Goal: Task Accomplishment & Management: Complete application form

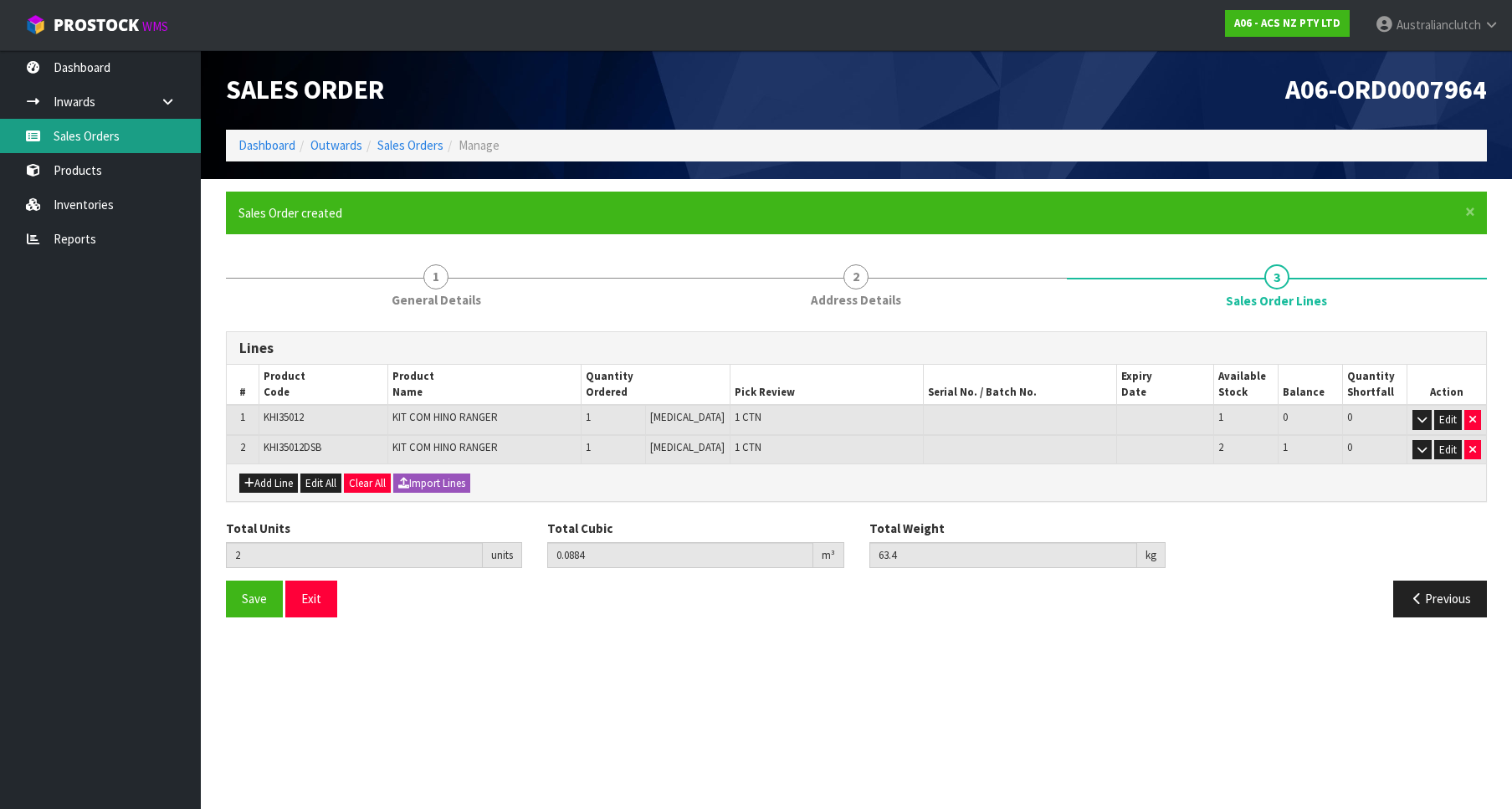
click at [114, 141] on link "Sales Orders" at bounding box center [100, 135] width 201 height 35
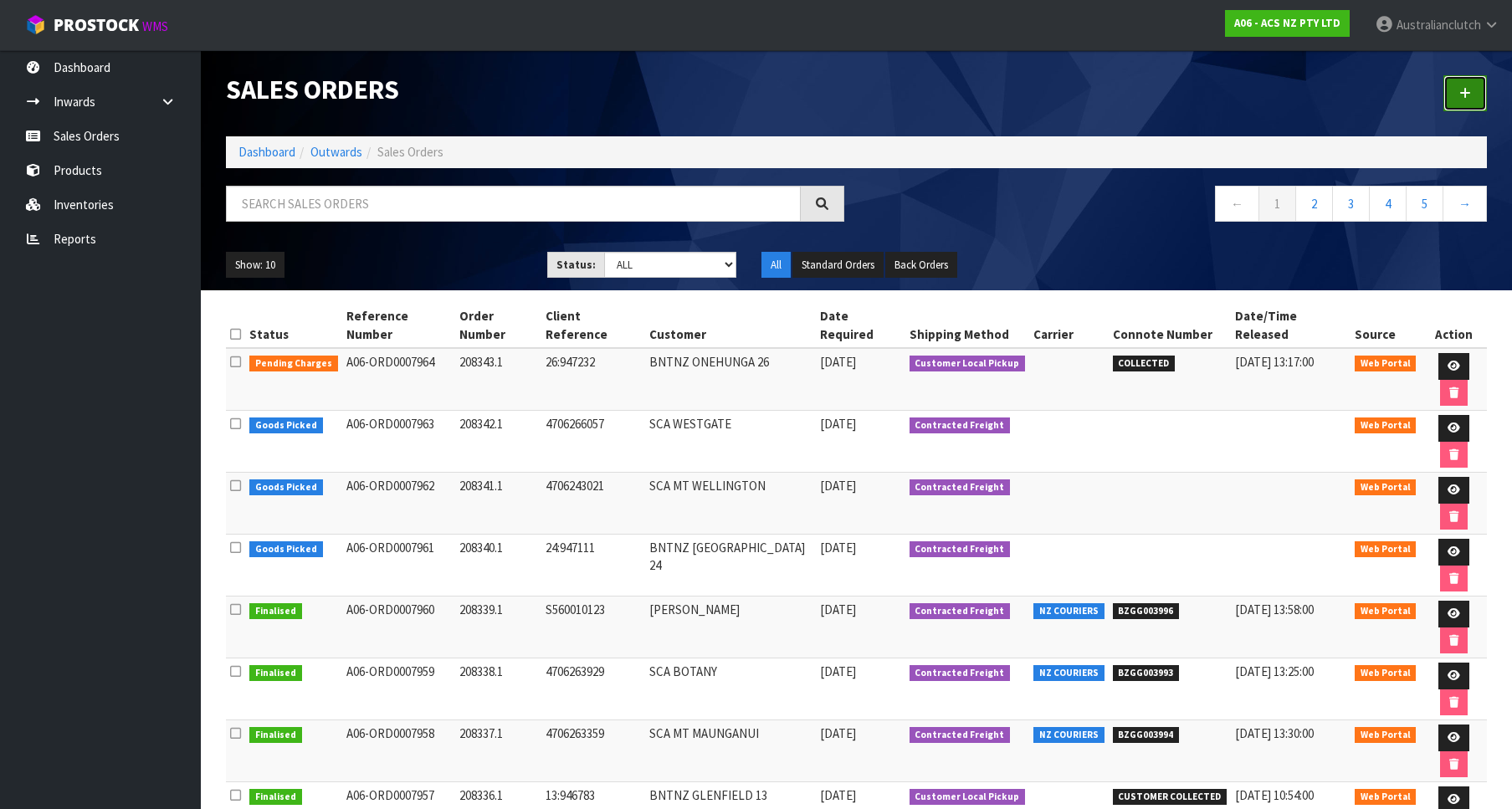
click at [1468, 97] on icon at bounding box center [1465, 92] width 12 height 12
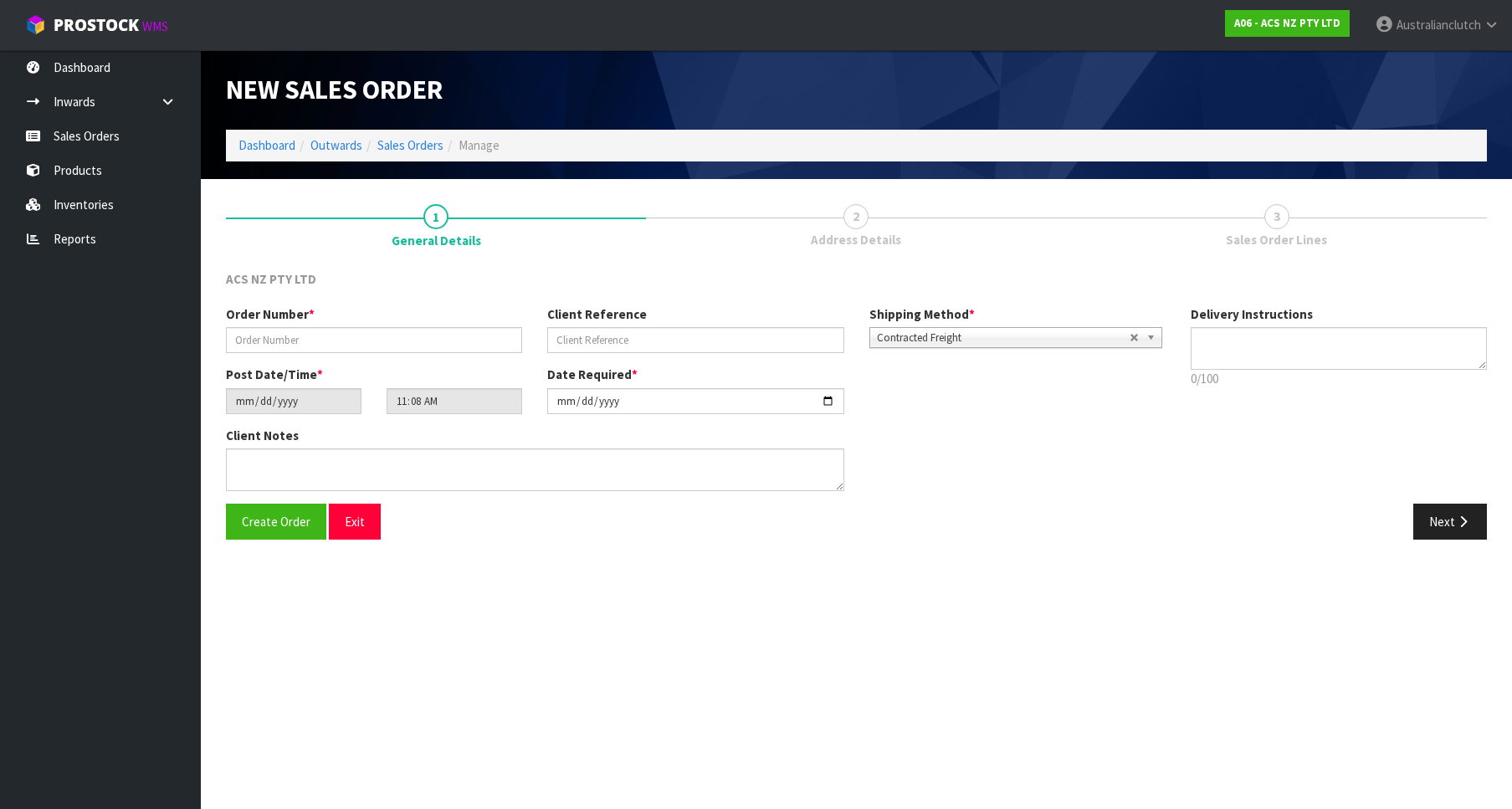
click at [375, 362] on div "Order Number * Client Reference Shipping Method * Pickup Contracted Freight Con…" at bounding box center [695, 335] width 965 height 60
click at [358, 347] on input "text" at bounding box center [374, 340] width 296 height 26
paste input "208344.1"
type input "208344.1"
click at [795, 327] on div "Client Reference" at bounding box center [695, 329] width 321 height 48
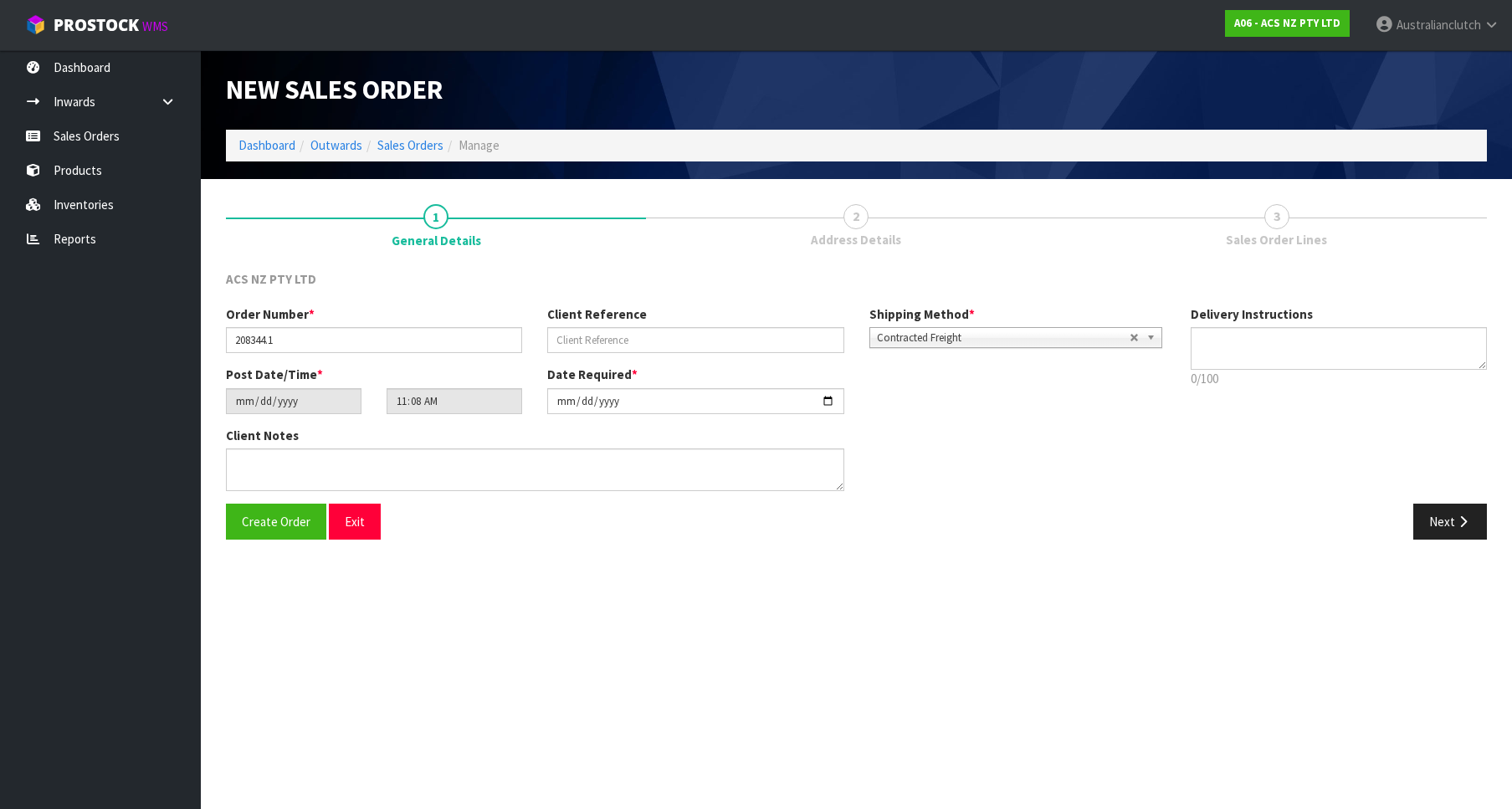
click at [795, 327] on div "Client Reference" at bounding box center [695, 329] width 321 height 48
click at [781, 337] on input "text" at bounding box center [695, 340] width 296 height 26
paste input "15:947295"
type input "15:947295"
click at [939, 328] on link "Contracted Freight" at bounding box center [1015, 337] width 292 height 21
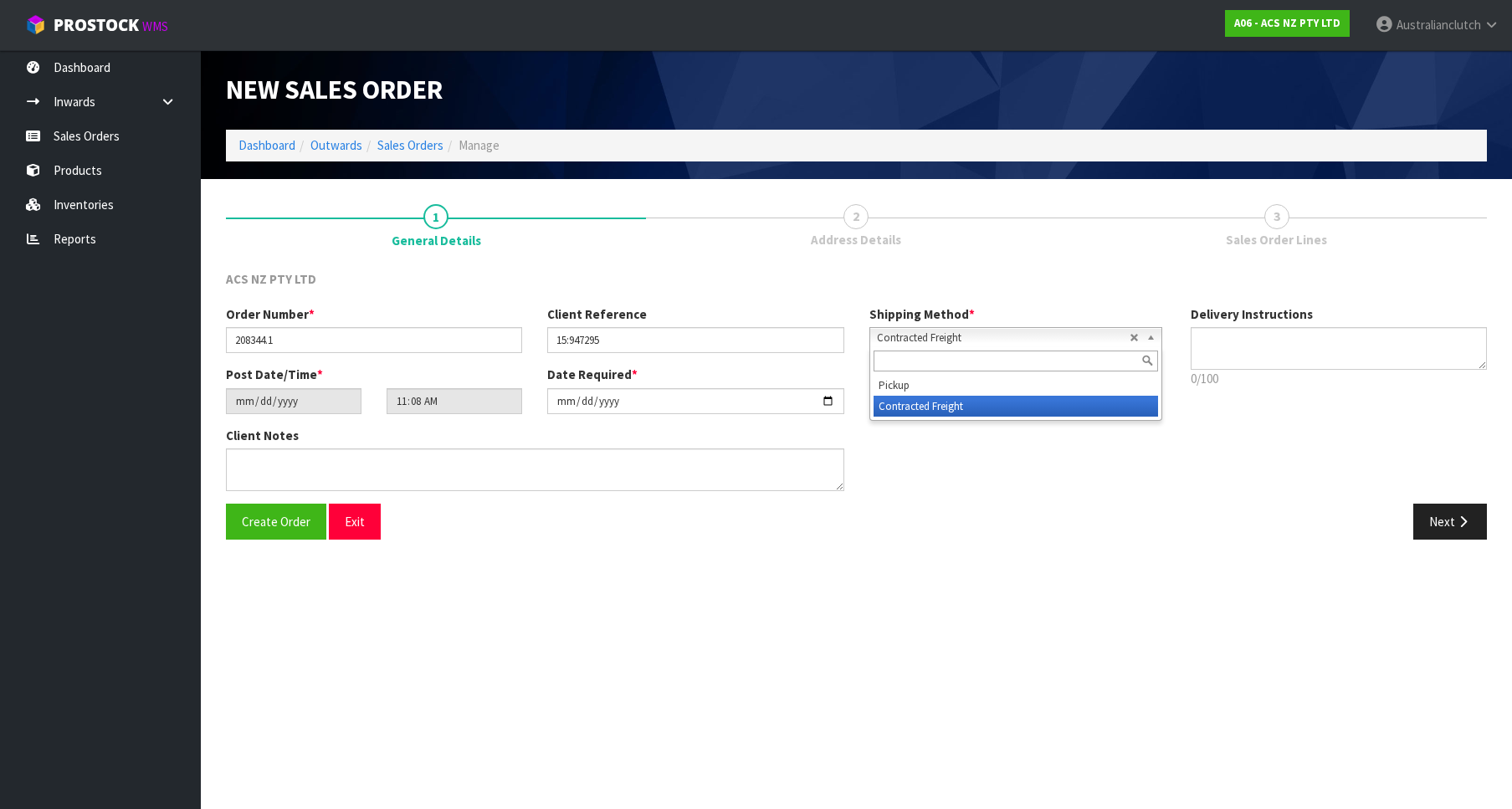
click at [958, 373] on div at bounding box center [1016, 362] width 292 height 28
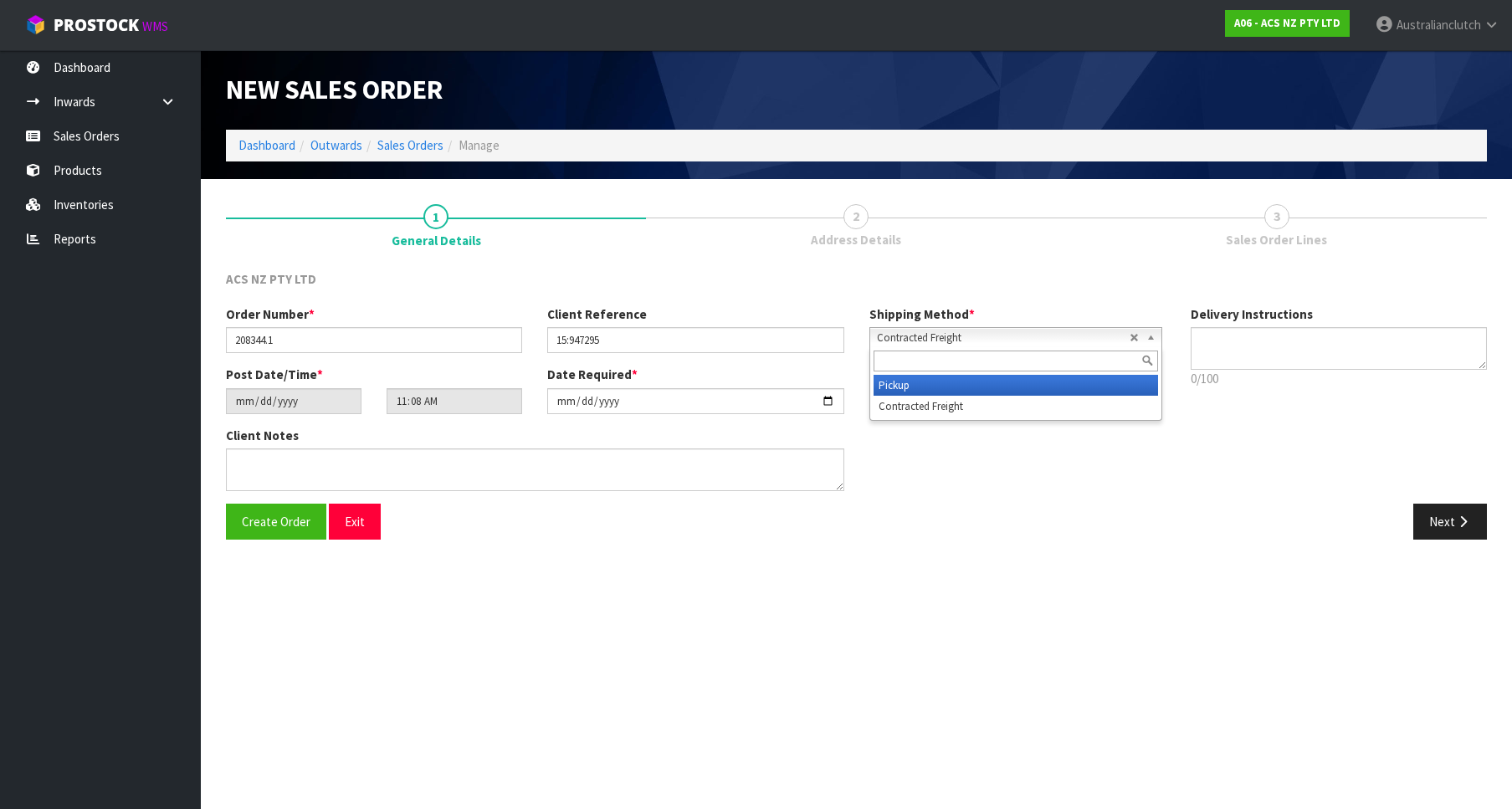
click at [962, 381] on li "Pickup" at bounding box center [1016, 385] width 284 height 21
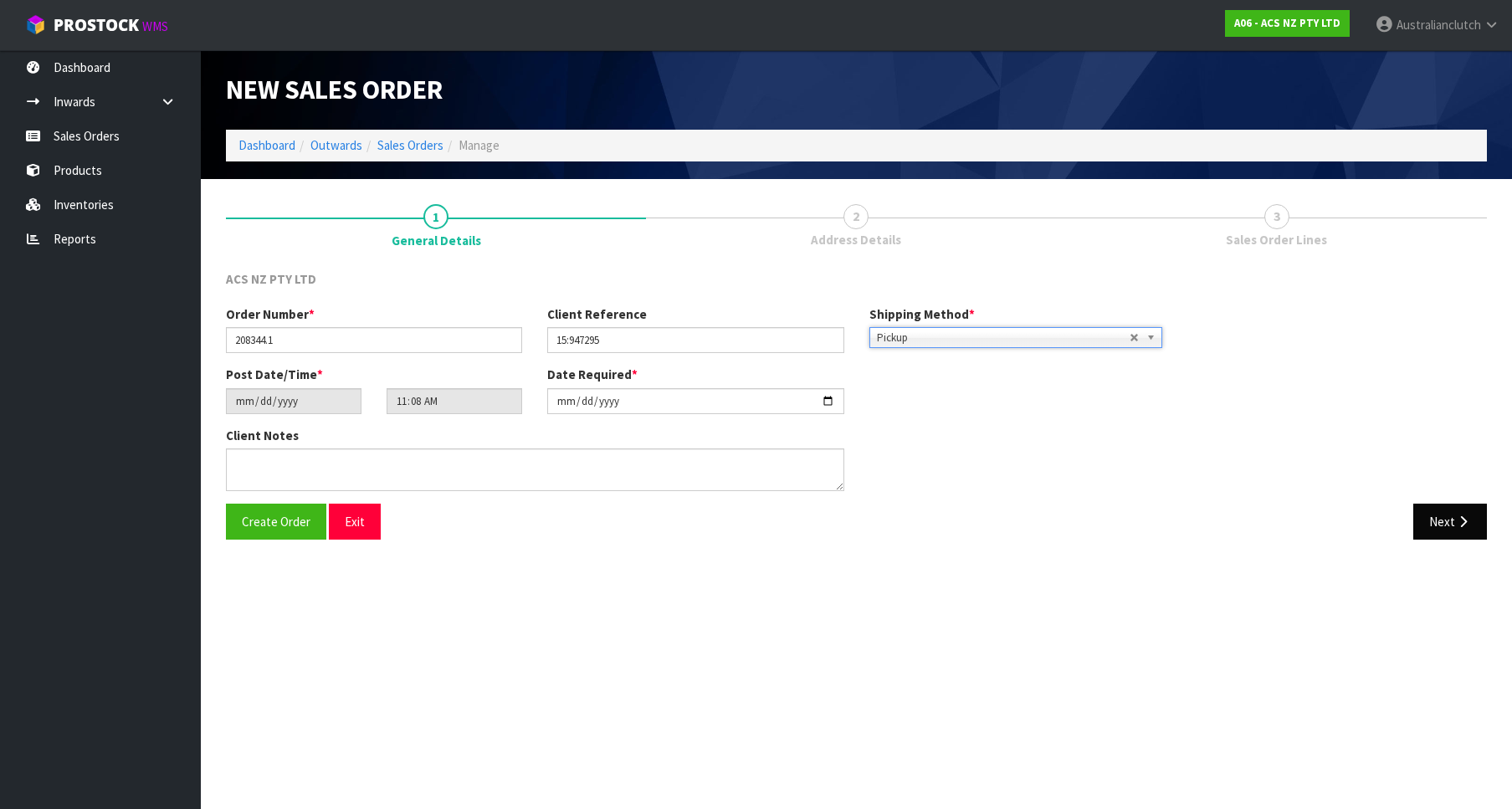
drag, startPoint x: 1453, startPoint y: 541, endPoint x: 1448, endPoint y: 532, distance: 10.3
click at [1451, 536] on div "Create Order Exit Next" at bounding box center [856, 528] width 1286 height 49
click at [1448, 532] on button "Next" at bounding box center [1450, 521] width 74 height 36
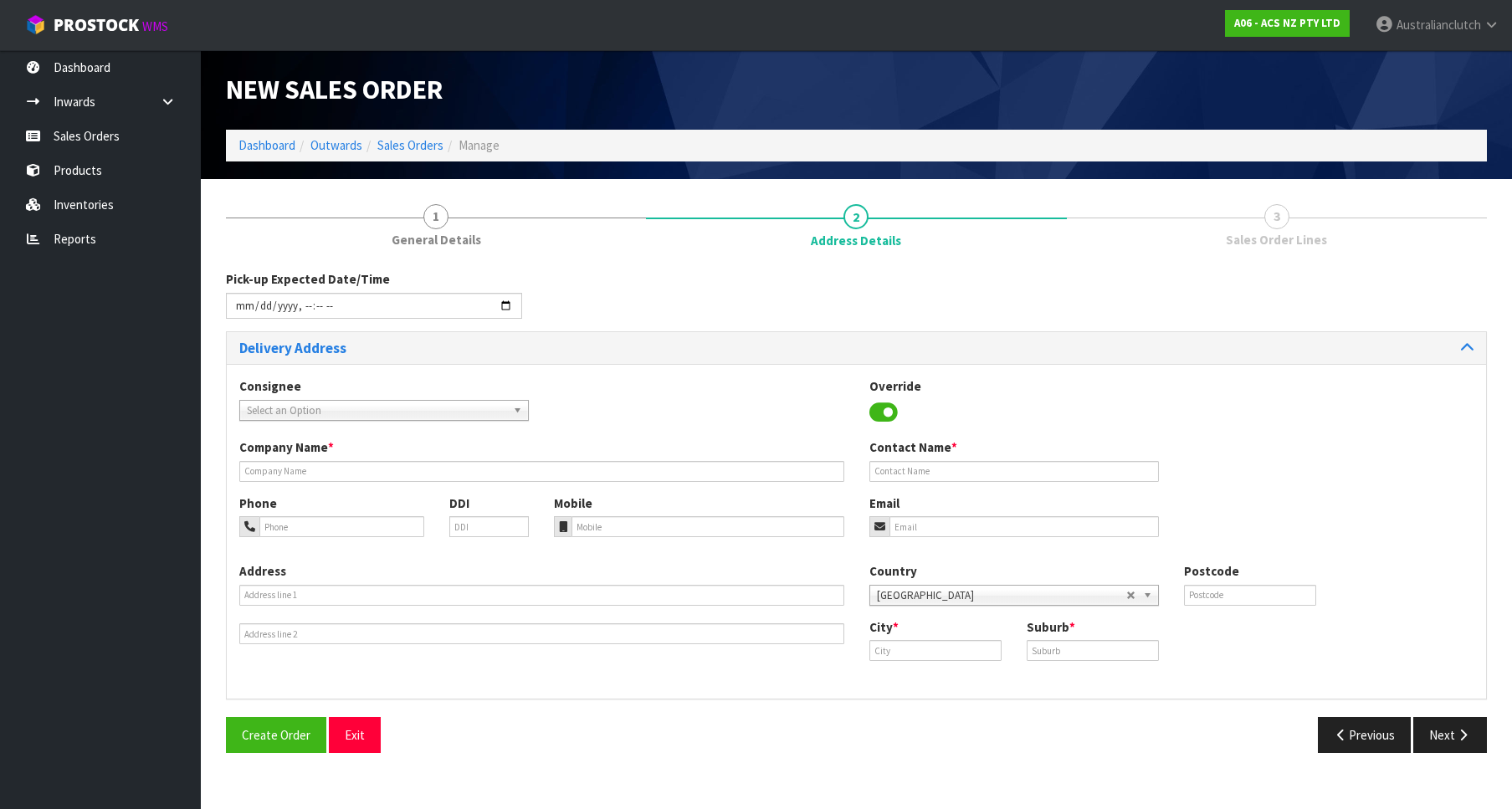
drag, startPoint x: 458, startPoint y: 430, endPoint x: 450, endPoint y: 421, distance: 12.0
click at [456, 428] on div "Consignee 000001.BAY MECHANICS - BAY MECHANICS 000001A - BRAKE & TRANSMISSION N…" at bounding box center [857, 407] width 1260 height 61
click at [449, 421] on div "Consignee 000001.BAY MECHANICS - BAY MECHANICS 000001A - BRAKE & TRANSMISSION N…" at bounding box center [857, 407] width 1260 height 61
click at [447, 412] on span "Select an Option" at bounding box center [377, 410] width 260 height 20
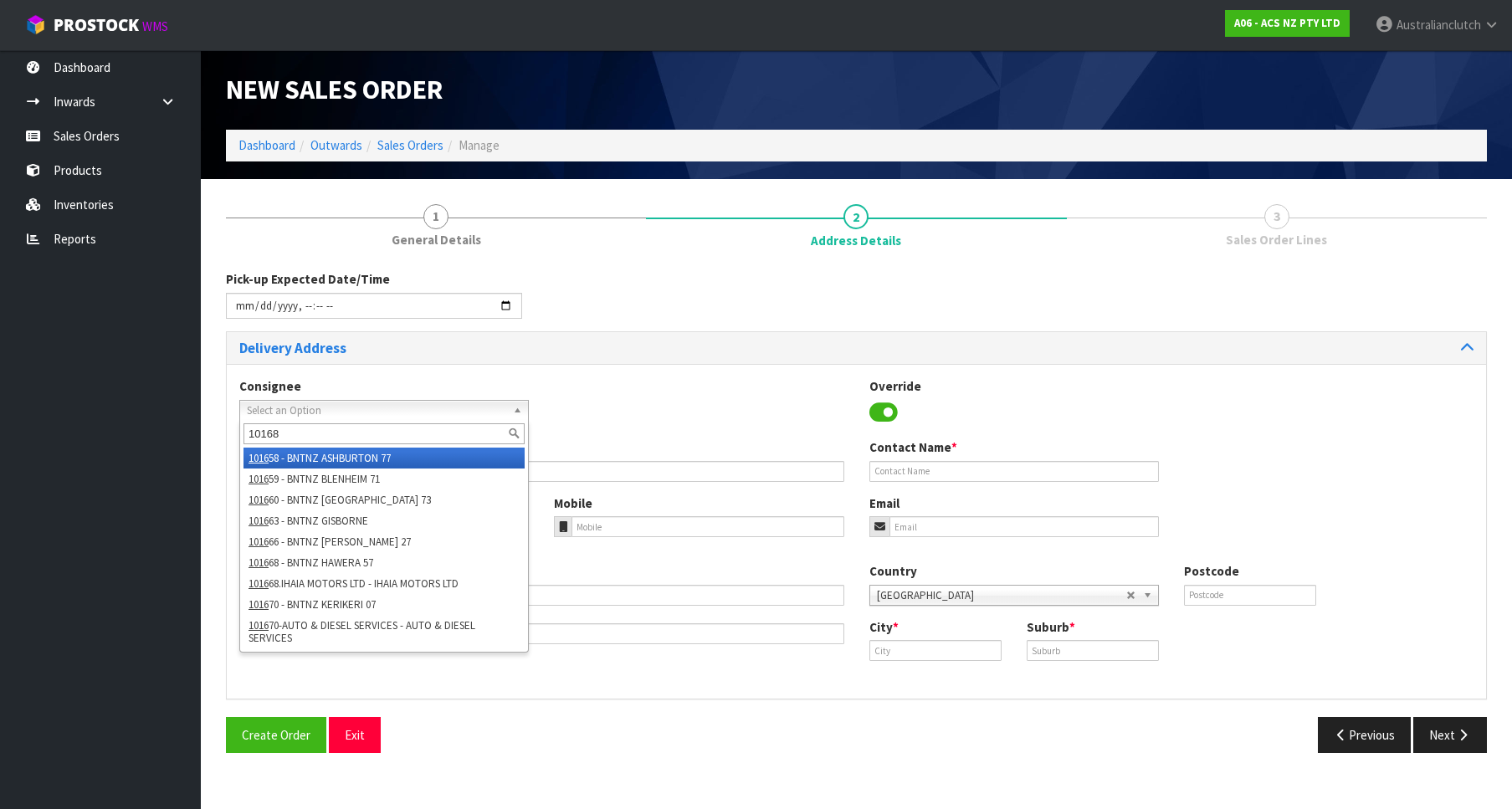
type input "101682"
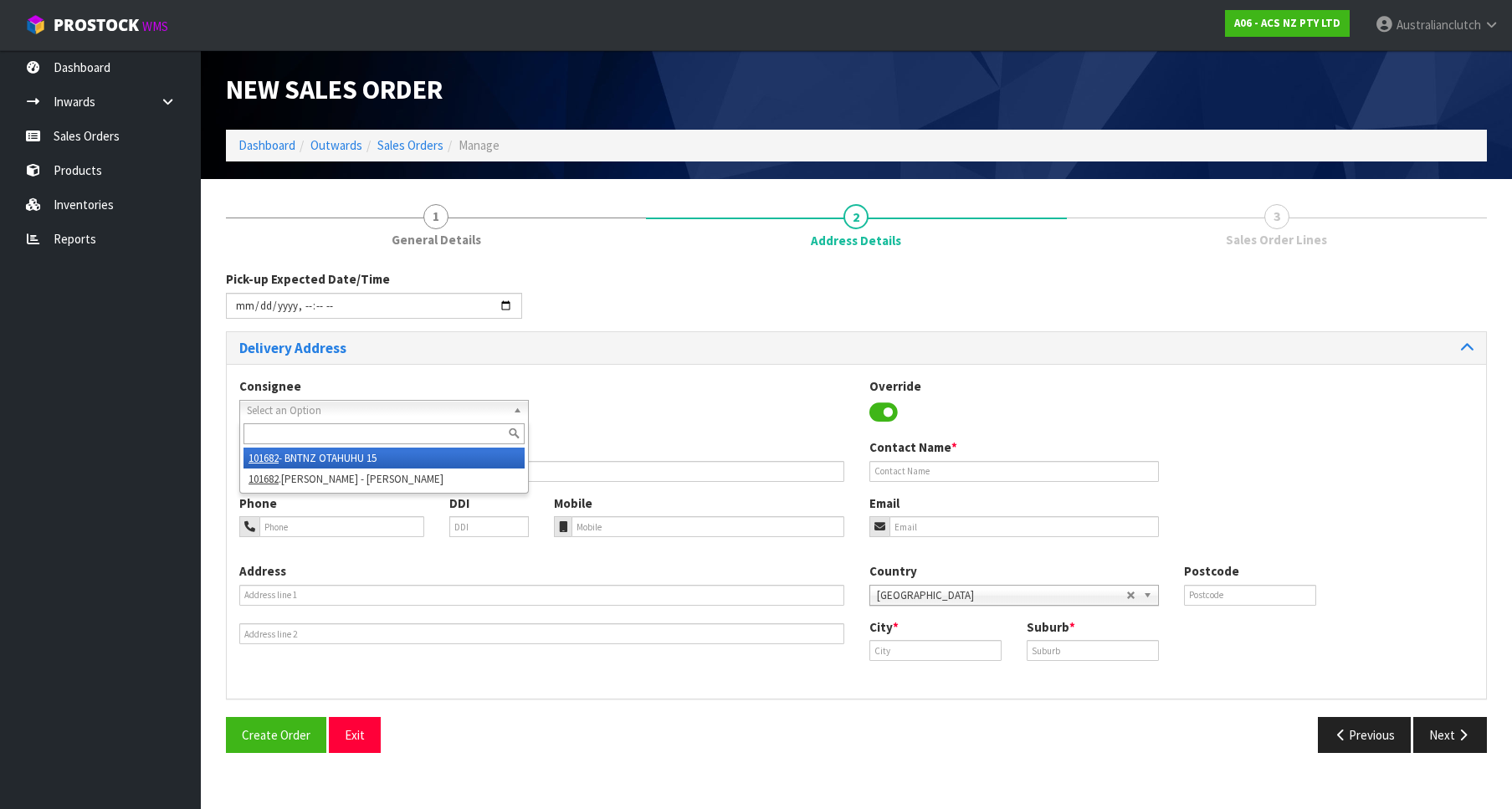
type input "BNTNZ OTAHUHU 15"
type input "[STREET_ADDRESS]"
type input "1062"
type input "OTAHUHU"
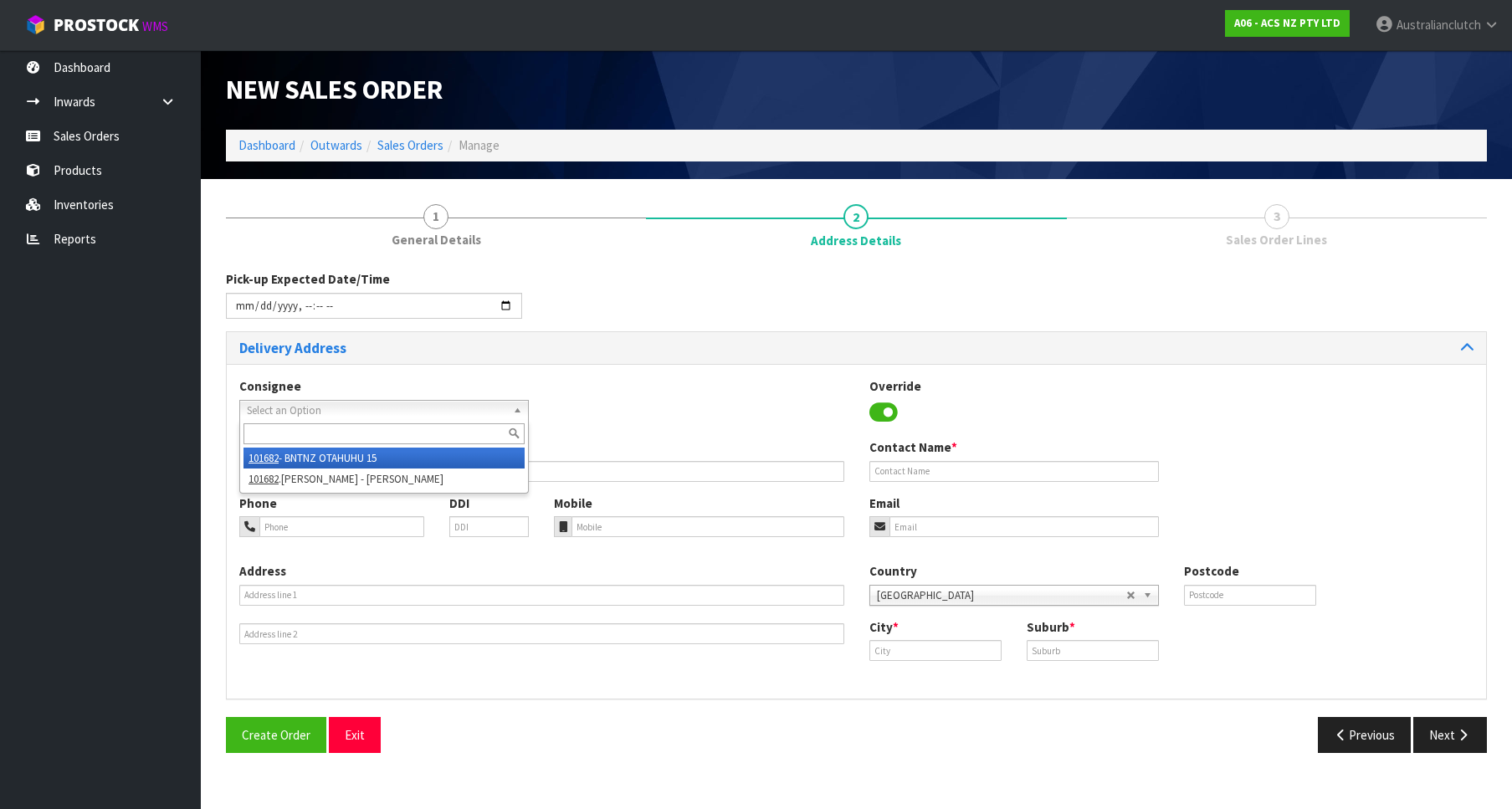
type input "OTAHUHU"
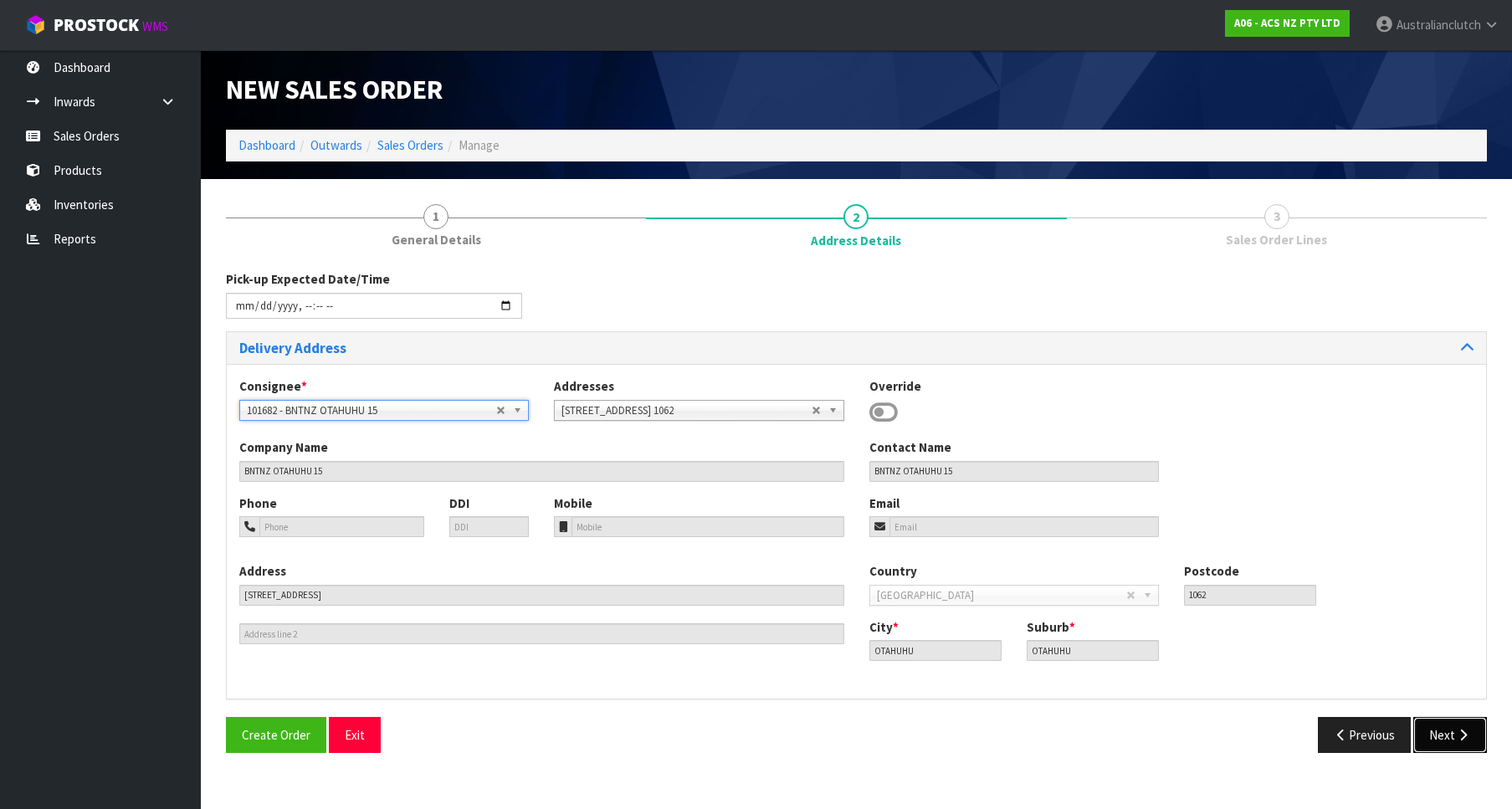
click at [1437, 733] on button "Next" at bounding box center [1450, 734] width 74 height 36
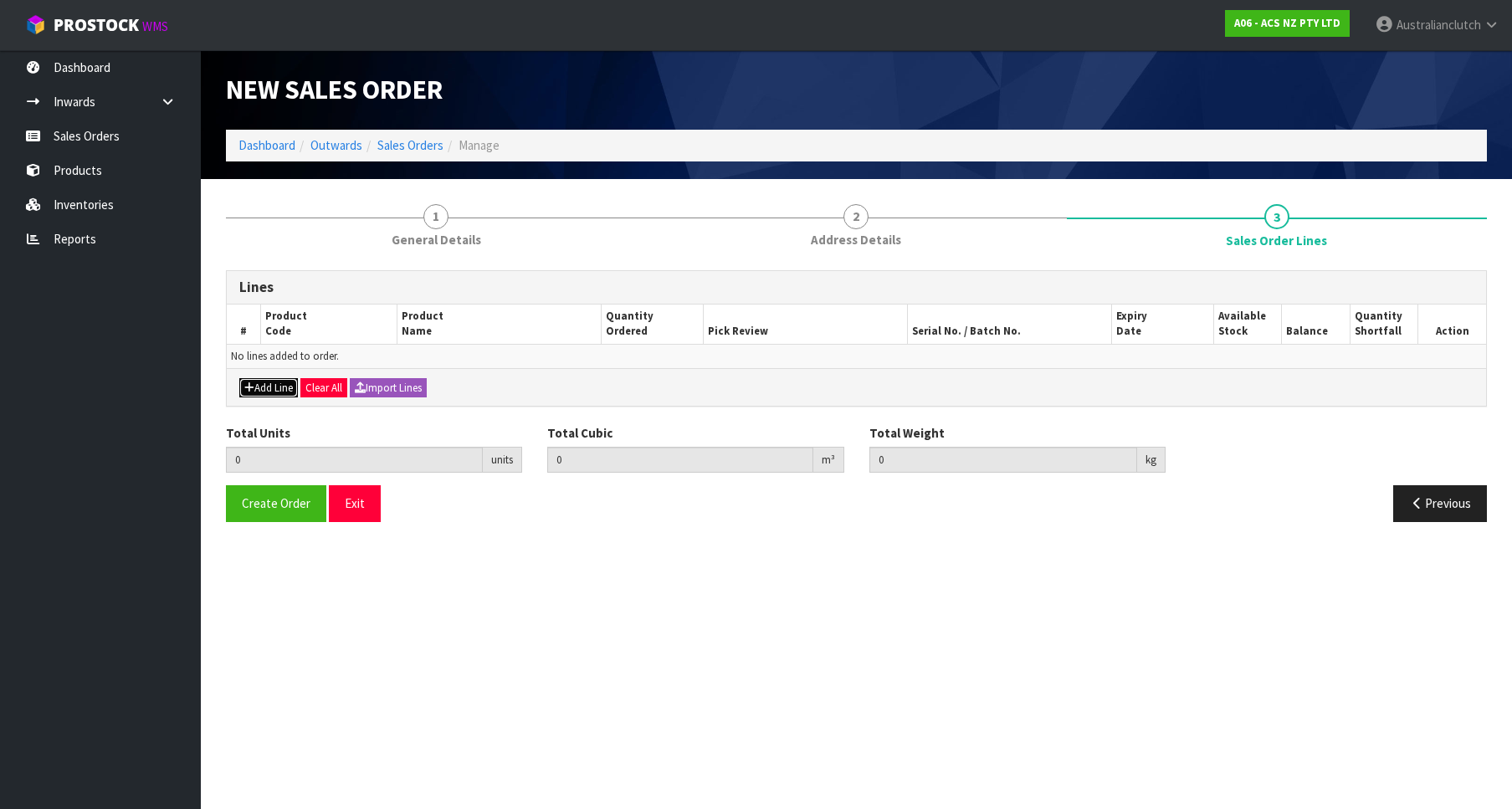
click at [269, 380] on button "Add Line" at bounding box center [268, 388] width 59 height 20
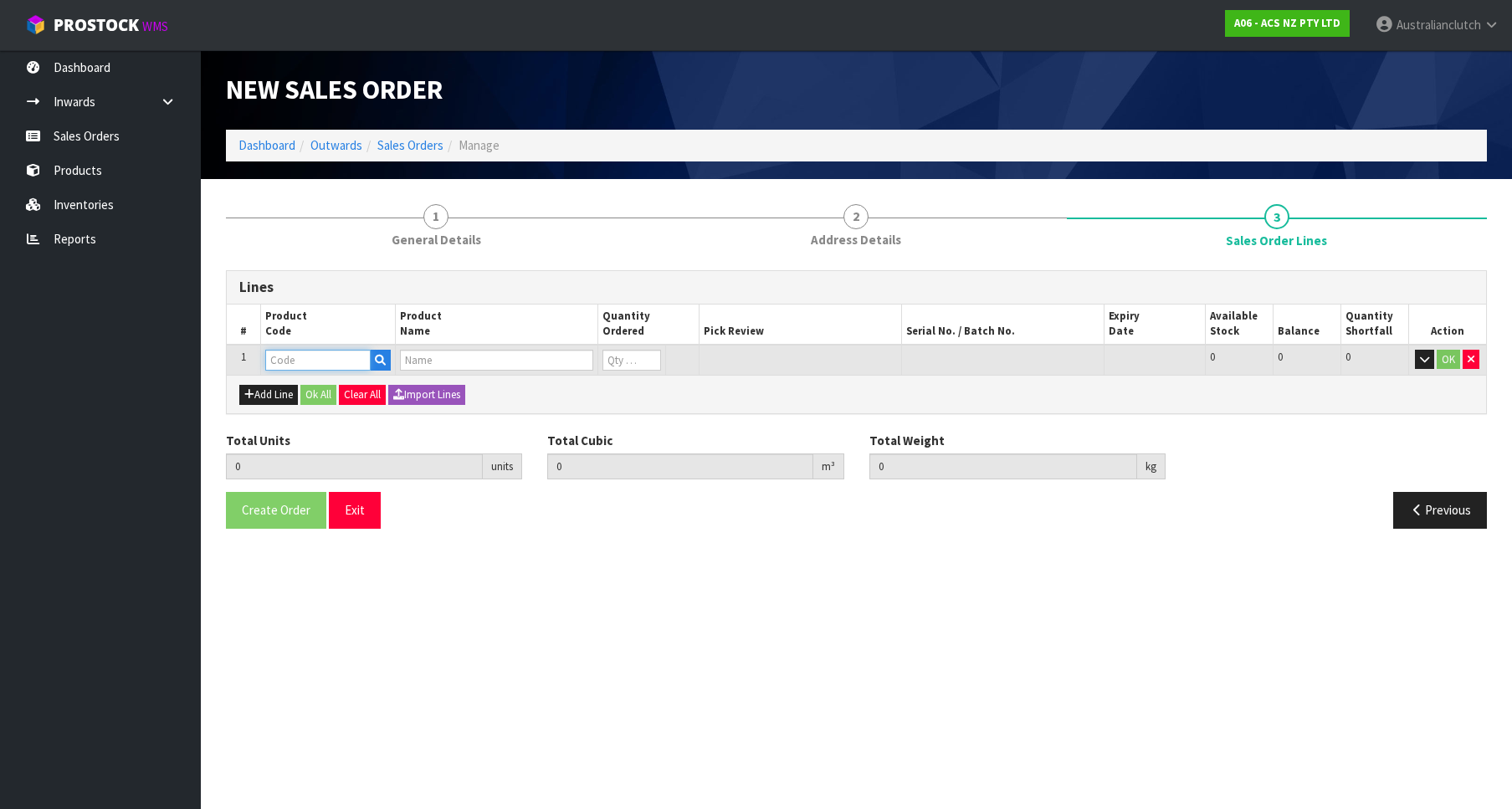
click at [326, 355] on input "text" at bounding box center [318, 360] width 106 height 21
paste input "KTY26010"
type input "KTY26010"
click at [386, 372] on td at bounding box center [328, 360] width 135 height 31
click at [313, 357] on input "text" at bounding box center [318, 360] width 106 height 21
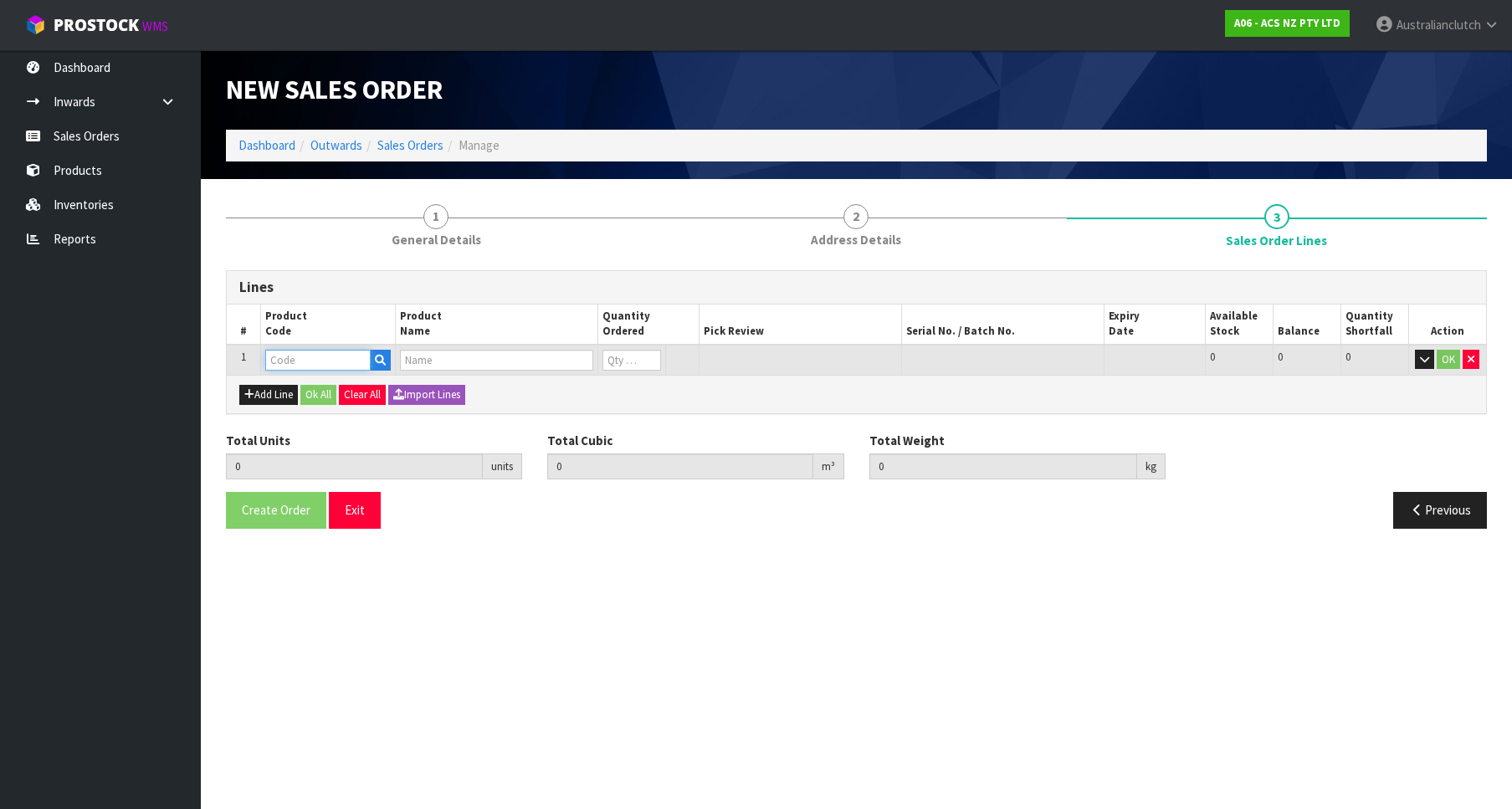
paste input "KTY26010"
type input "KTY26010"
click at [308, 392] on strong "KTY26010" at bounding box center [311, 388] width 56 height 16
type input "KTY26010"
type input "0.000000"
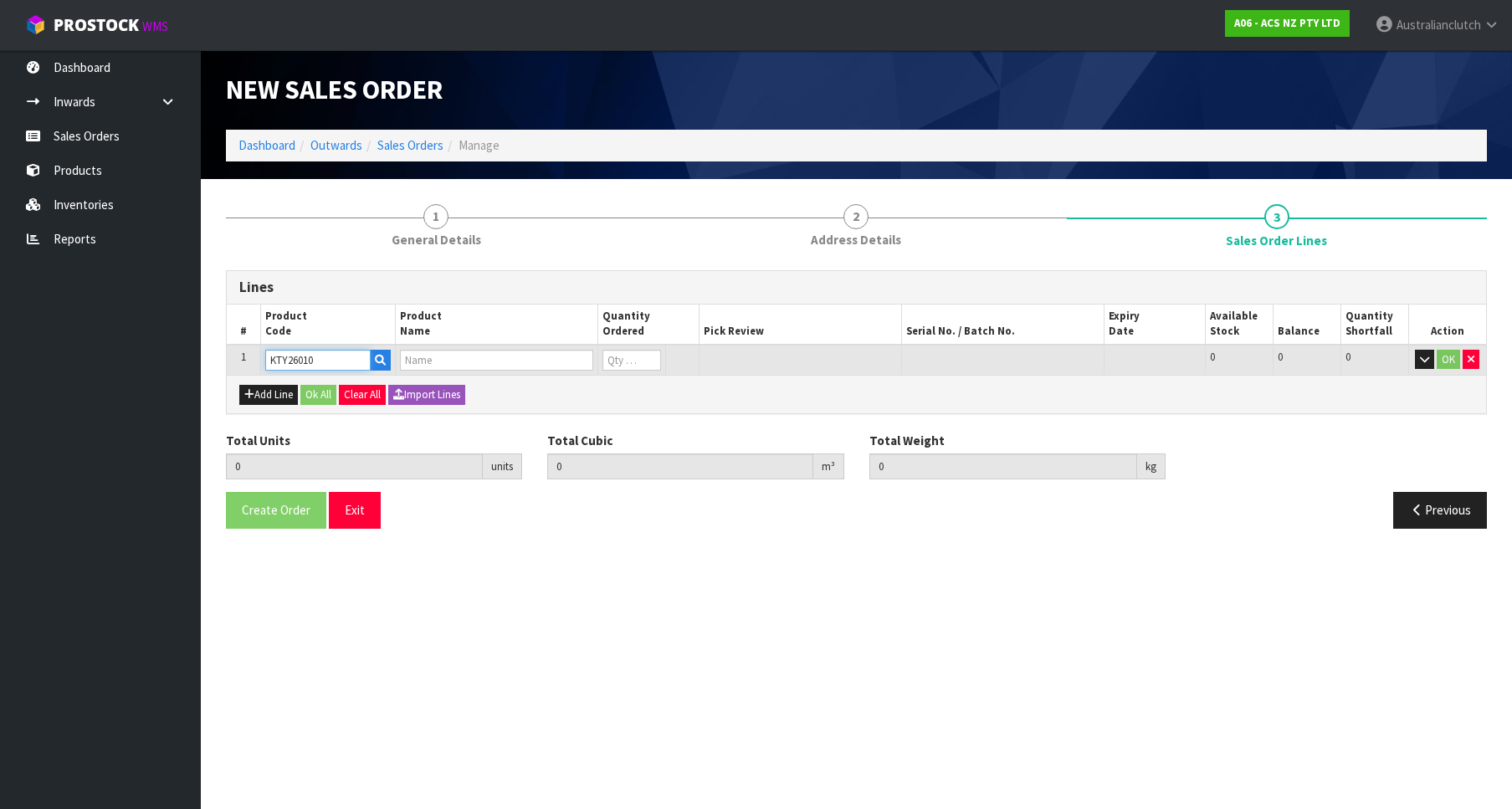
type input "0.000"
type input "KIT STD TOYOTA HILUX 3.0L"
type input "0"
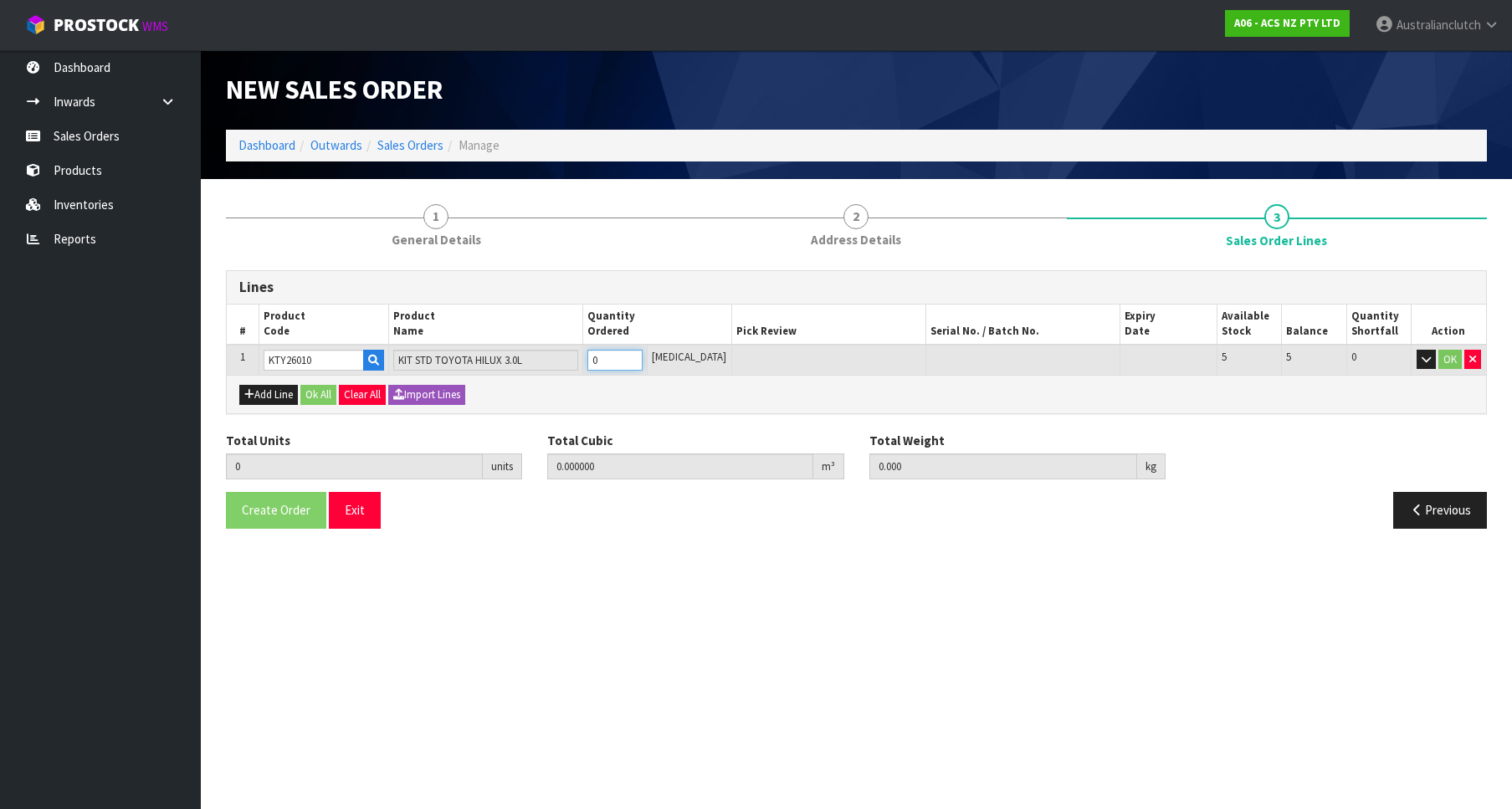
drag, startPoint x: 627, startPoint y: 362, endPoint x: 503, endPoint y: 345, distance: 125.2
click at [588, 349] on input "0" at bounding box center [615, 360] width 55 height 21
type input "4"
type input "0.05772"
type input "43.76"
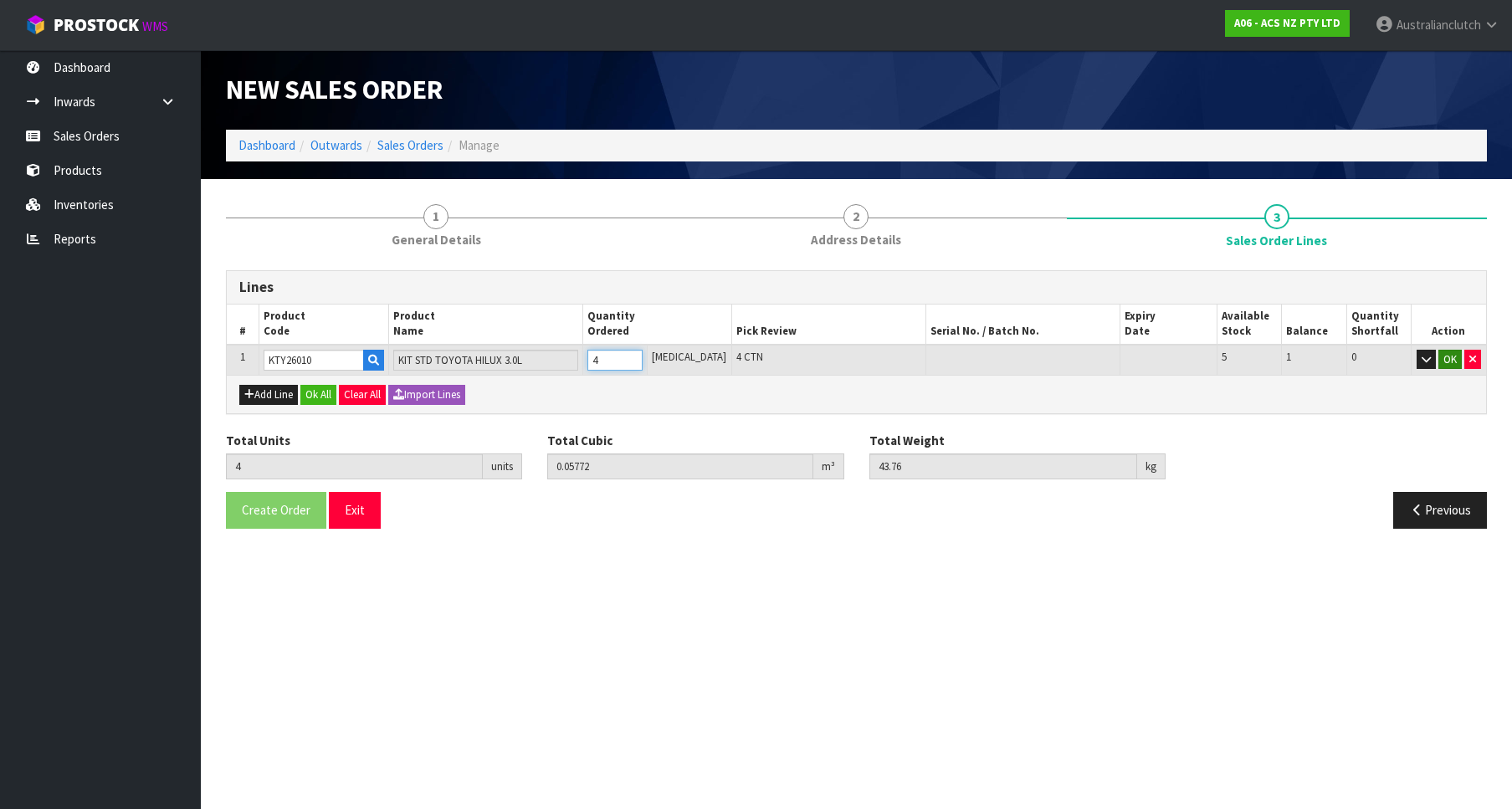
type input "4"
click at [1453, 362] on button "OK" at bounding box center [1449, 359] width 23 height 20
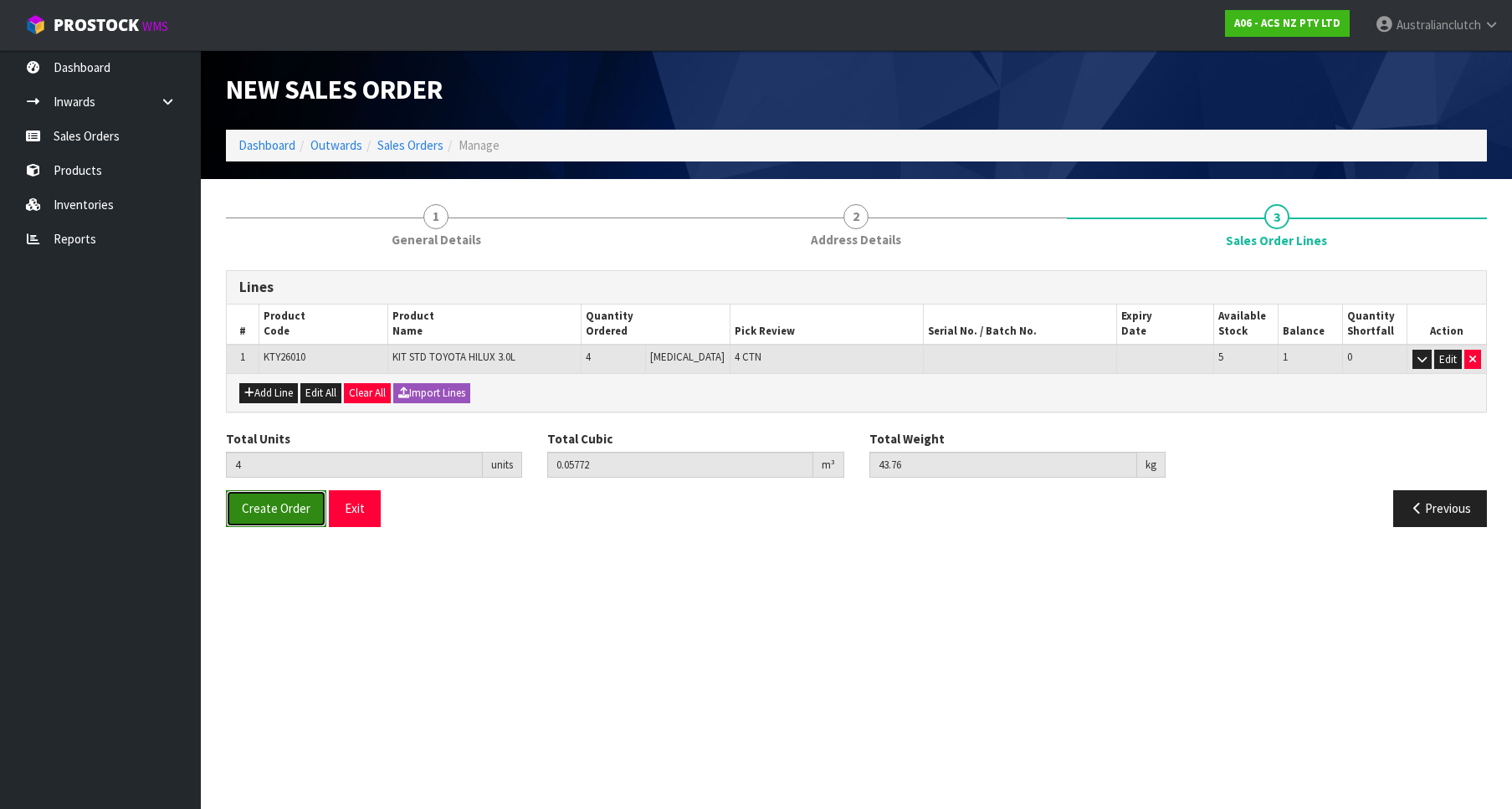
click at [261, 510] on span "Create Order" at bounding box center [276, 508] width 68 height 16
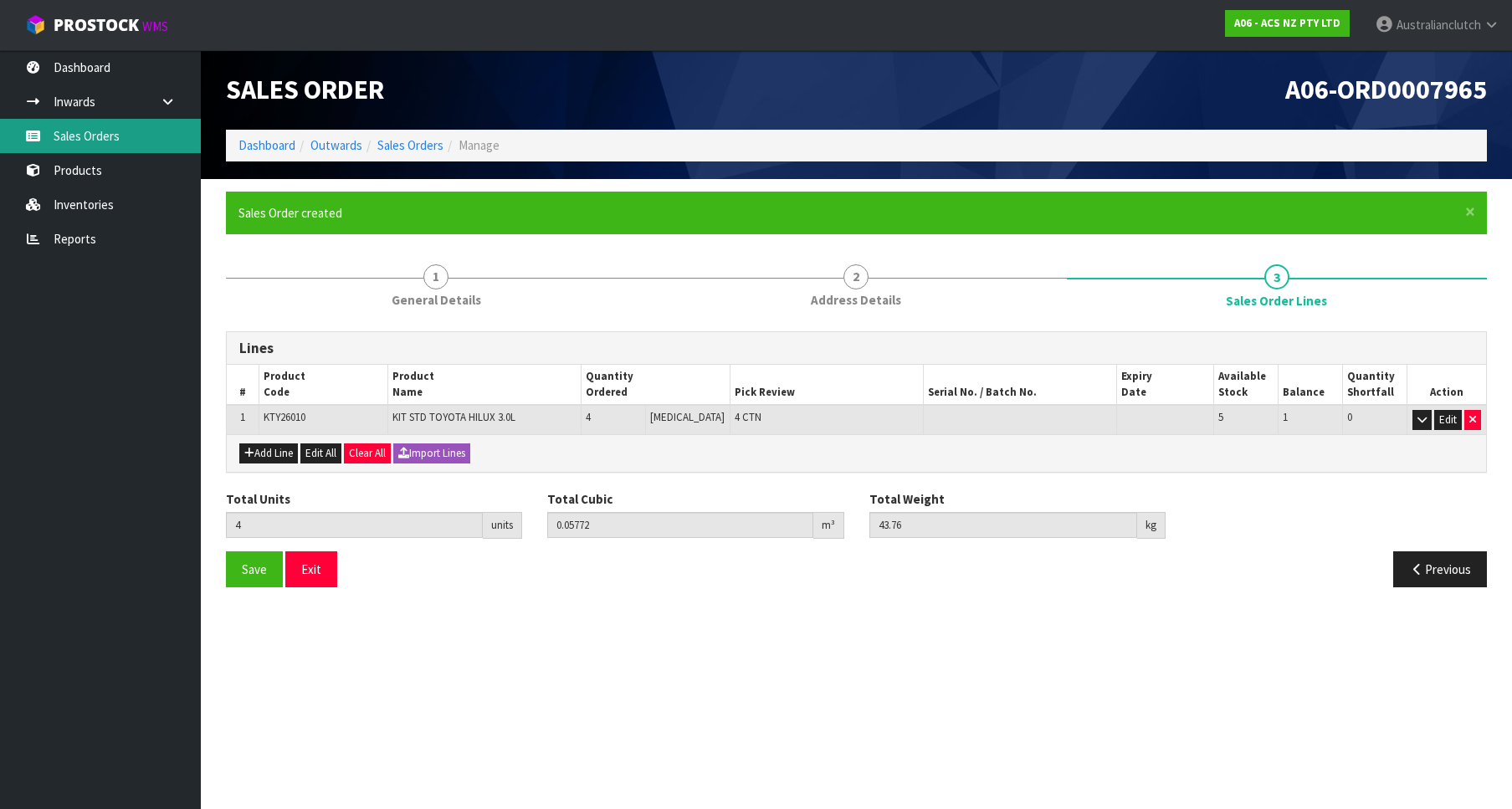
click at [105, 149] on link "Sales Orders" at bounding box center [100, 135] width 201 height 35
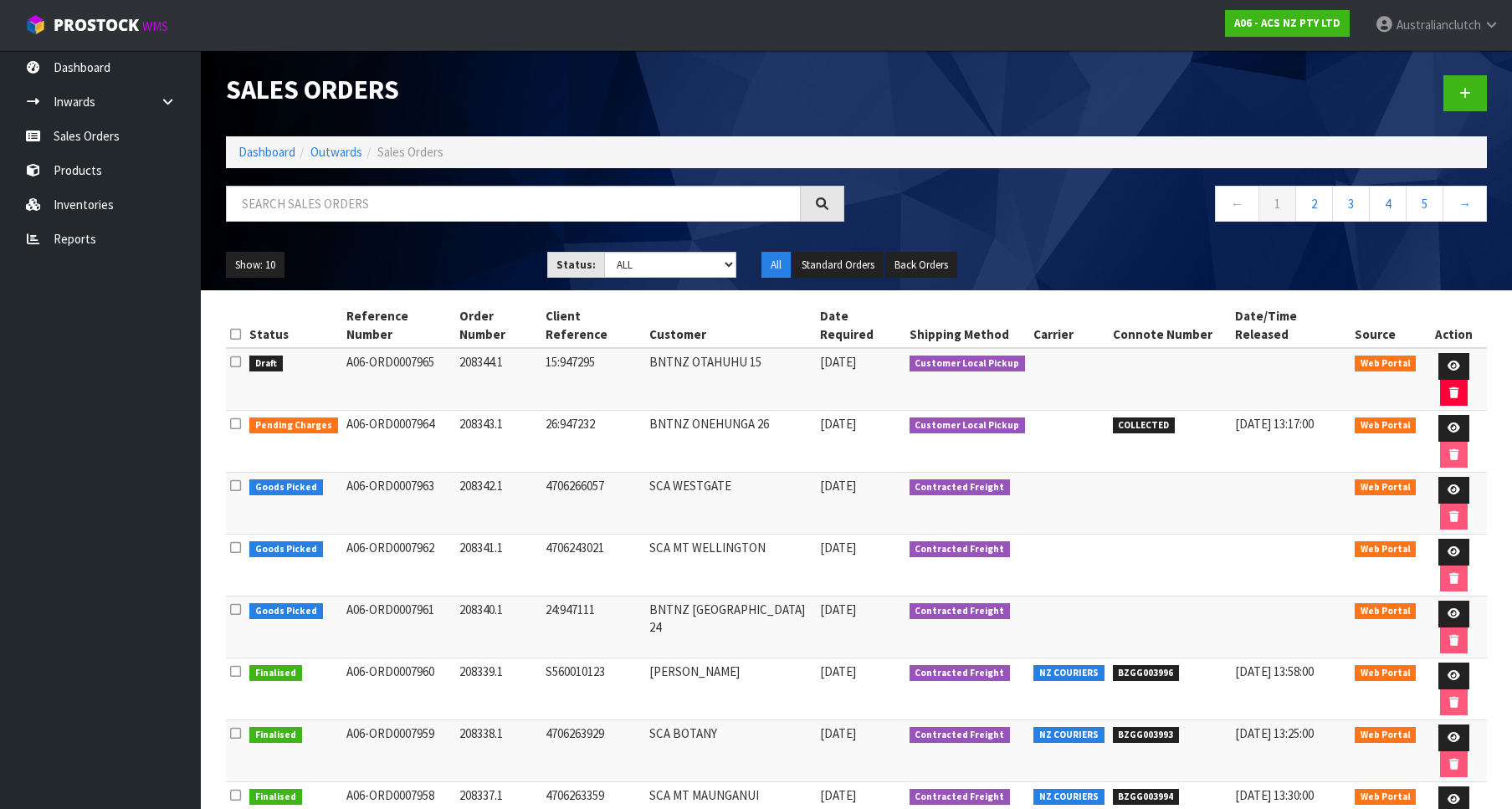
click at [1463, 113] on div at bounding box center [1178, 93] width 644 height 86
click at [1467, 104] on link at bounding box center [1465, 93] width 44 height 36
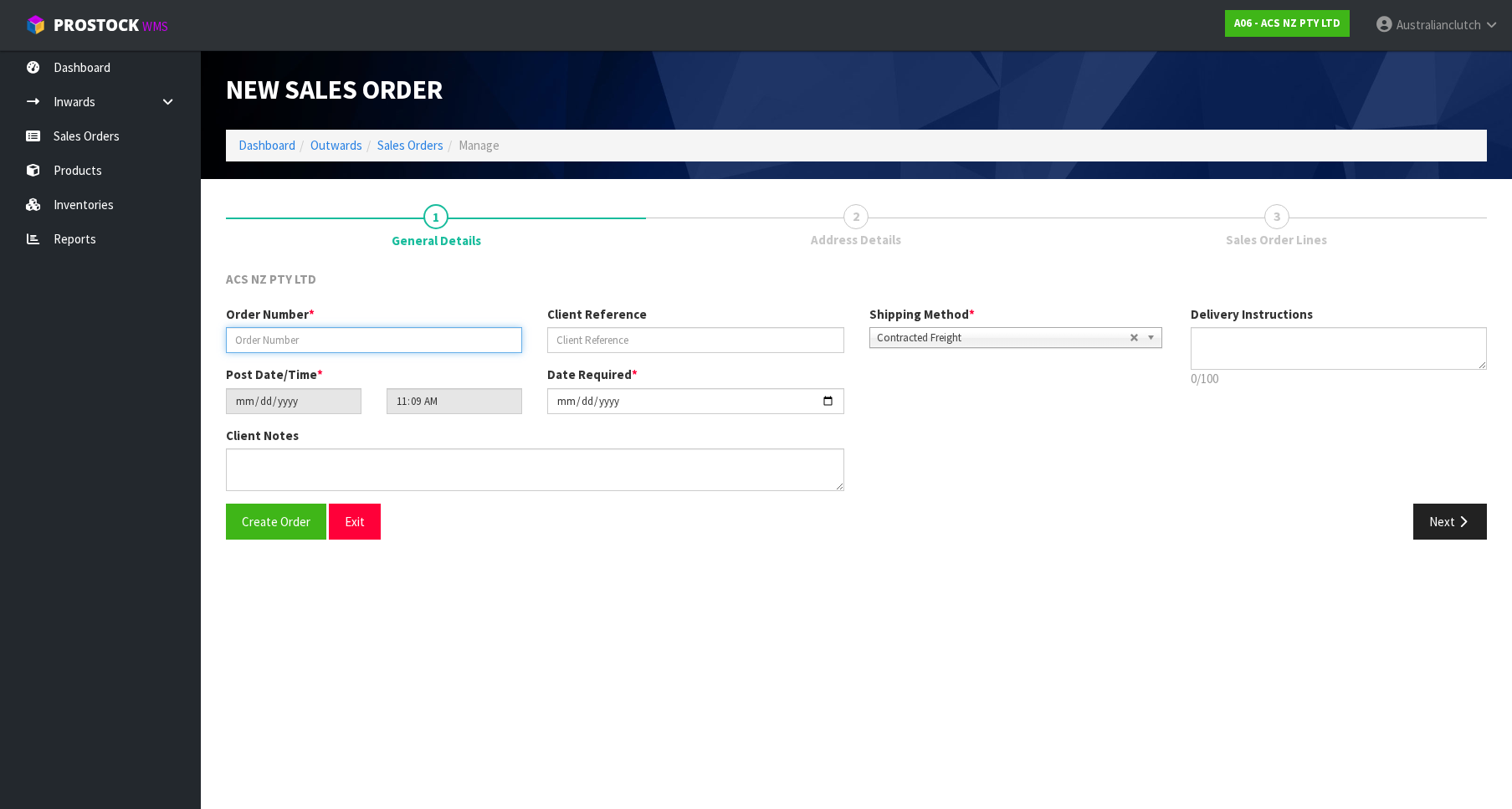
click at [381, 345] on input "text" at bounding box center [374, 340] width 296 height 26
paste input "208345.1"
drag, startPoint x: 377, startPoint y: 349, endPoint x: 428, endPoint y: 357, distance: 51.6
click at [377, 348] on input "208345.1" at bounding box center [374, 340] width 296 height 26
type input "208345.1"
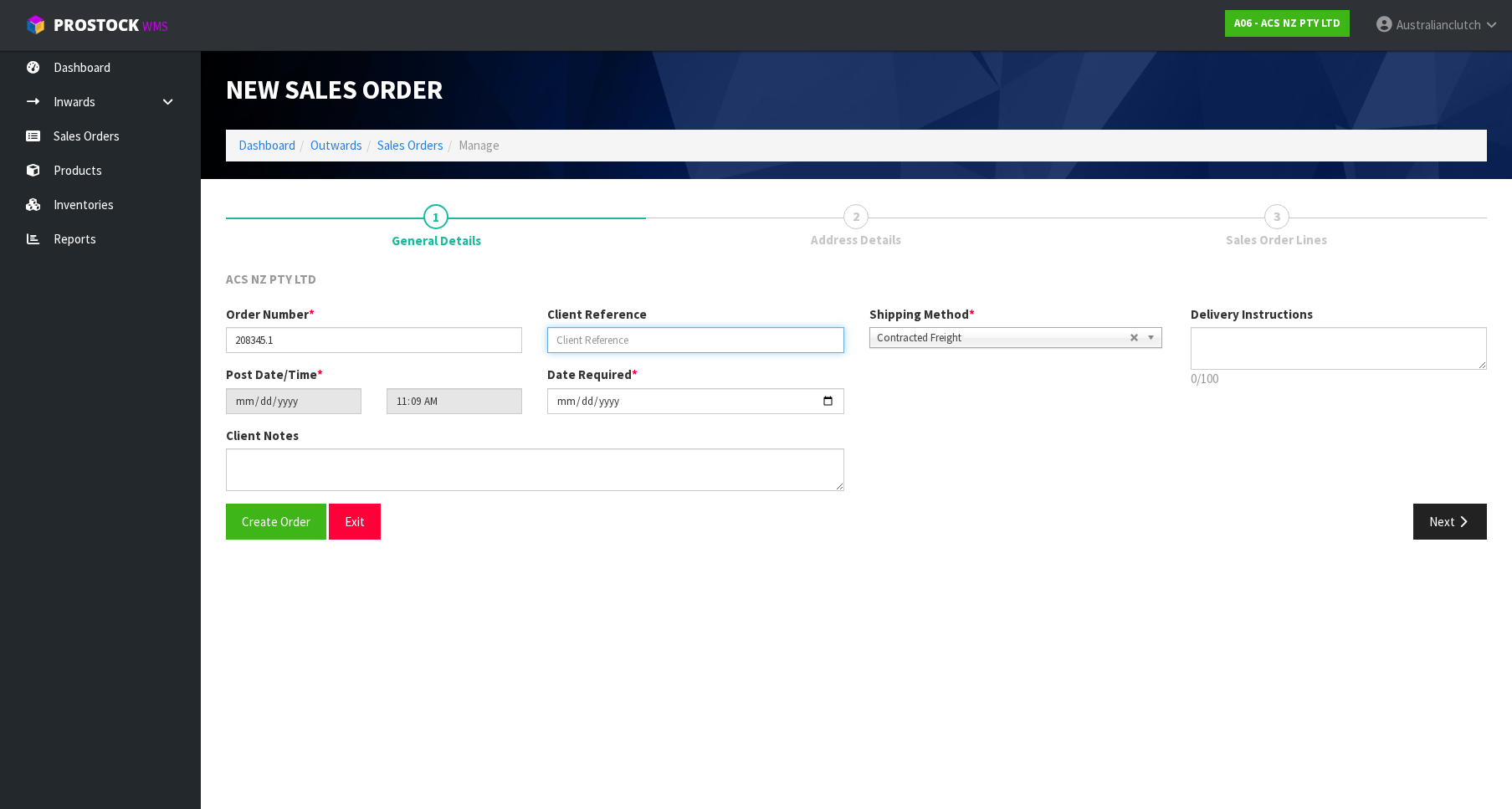
click at [655, 338] on input "text" at bounding box center [695, 340] width 296 height 26
paste input "17:947293"
type input "17:947293"
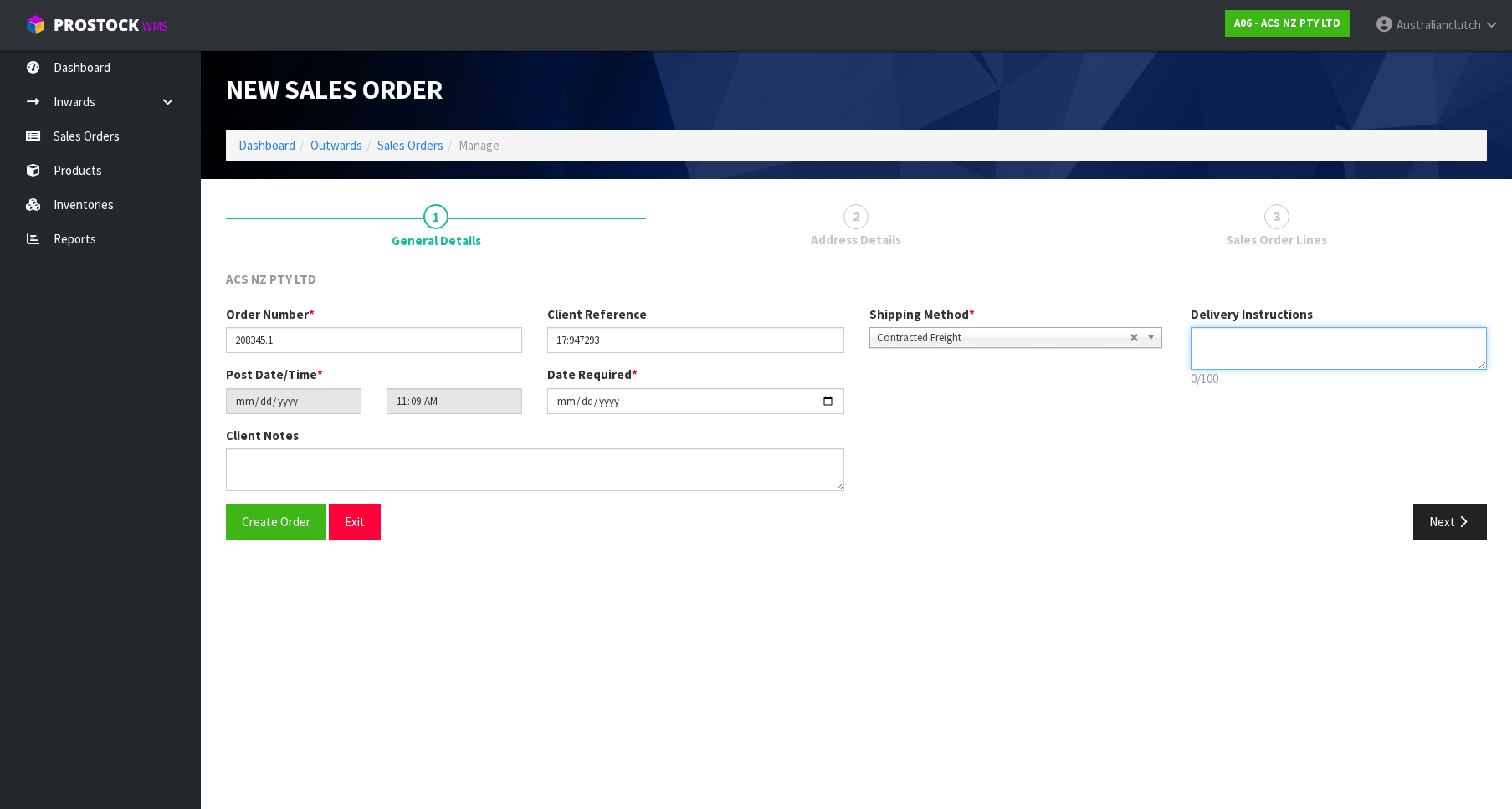
click at [1347, 344] on textarea at bounding box center [1338, 348] width 296 height 43
click at [1050, 326] on div "Shipping Method * Pickup Contracted Freight Contracted Freight" at bounding box center [1018, 327] width 321 height 43
click at [1050, 334] on span "Contracted Freight" at bounding box center [1004, 337] width 252 height 20
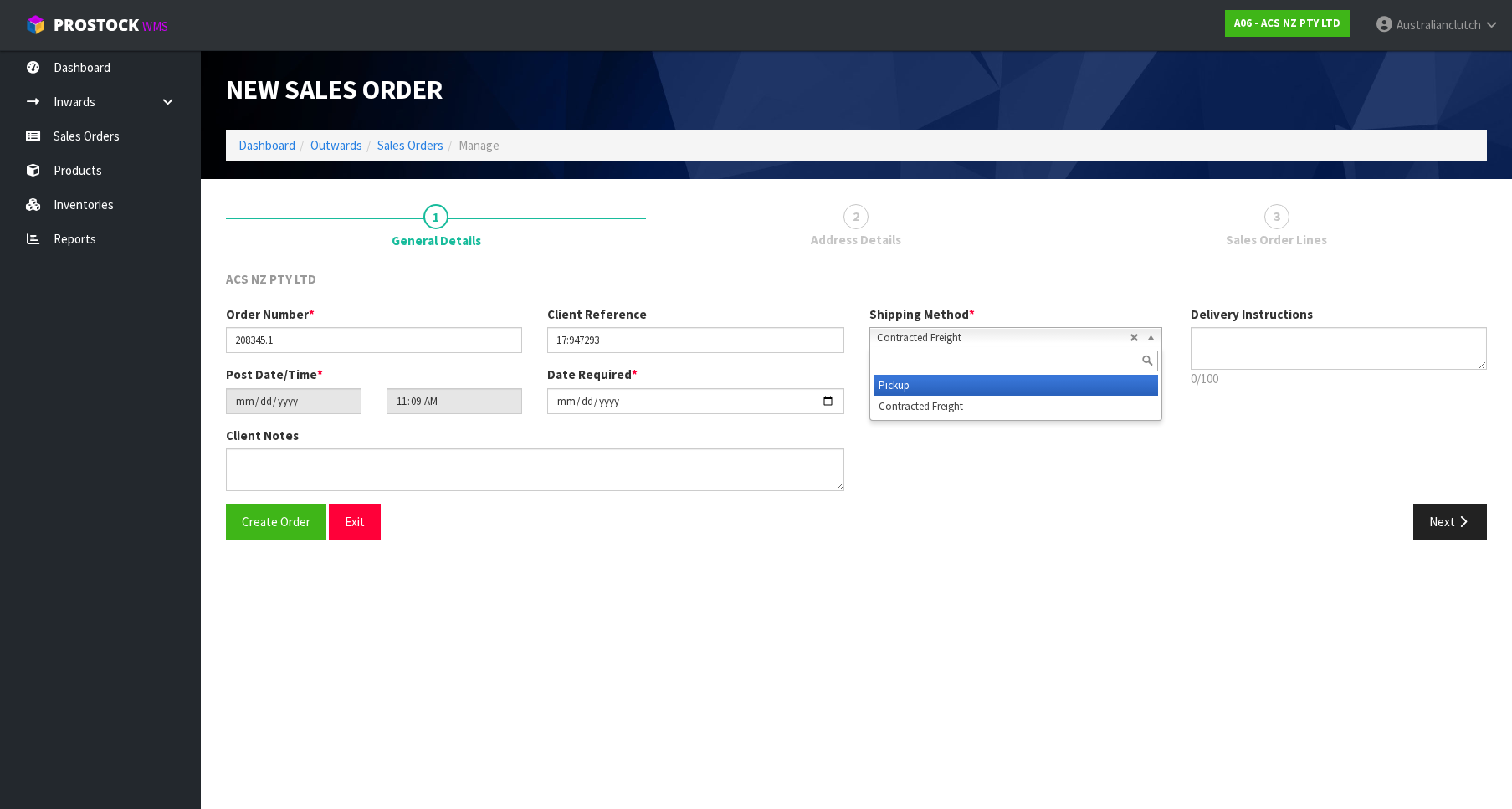
click at [993, 387] on li "Pickup" at bounding box center [1016, 385] width 284 height 21
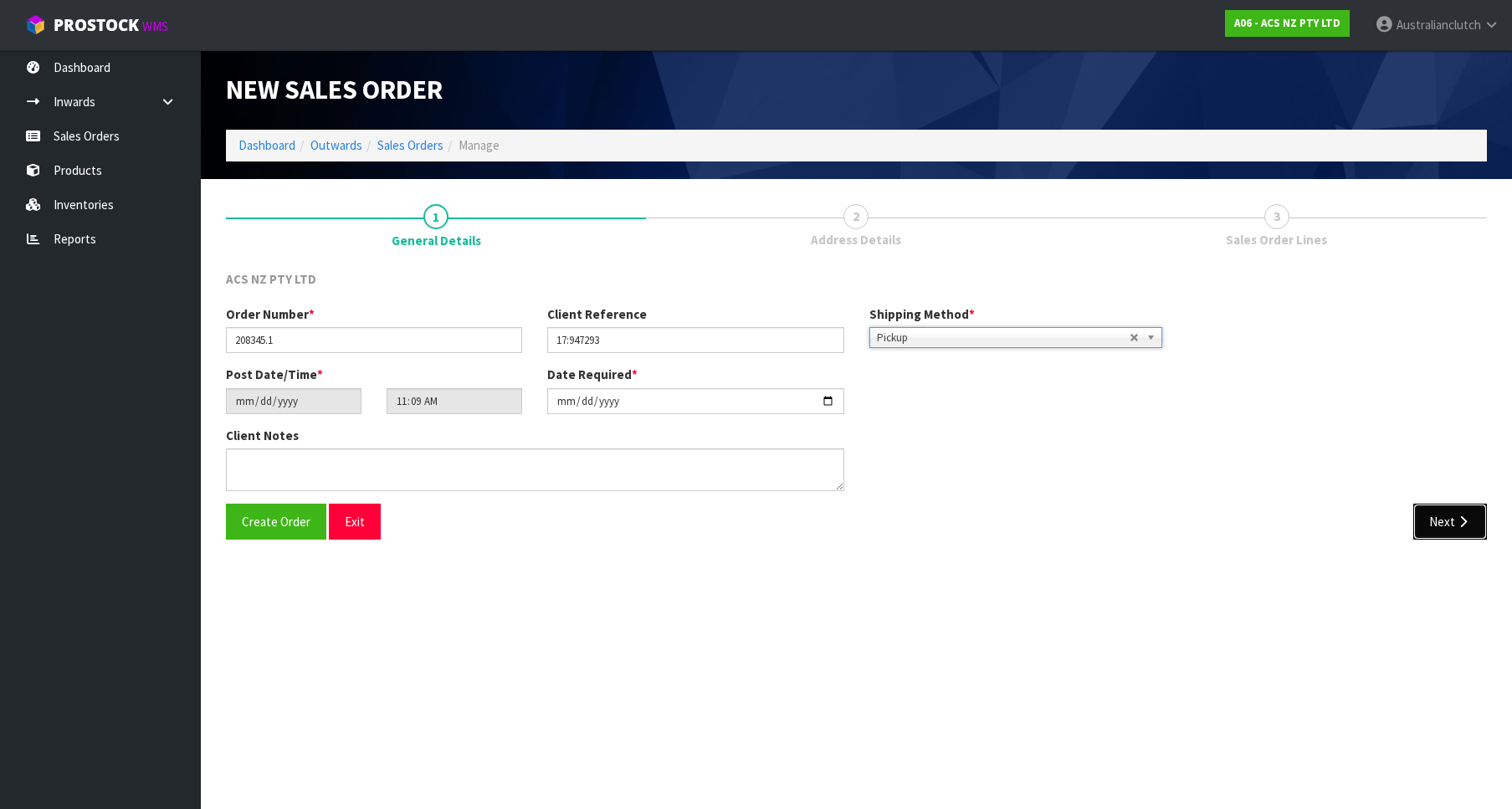
drag, startPoint x: 1439, startPoint y: 513, endPoint x: 1510, endPoint y: 562, distance: 86.3
click at [1439, 514] on button "Next" at bounding box center [1450, 521] width 74 height 36
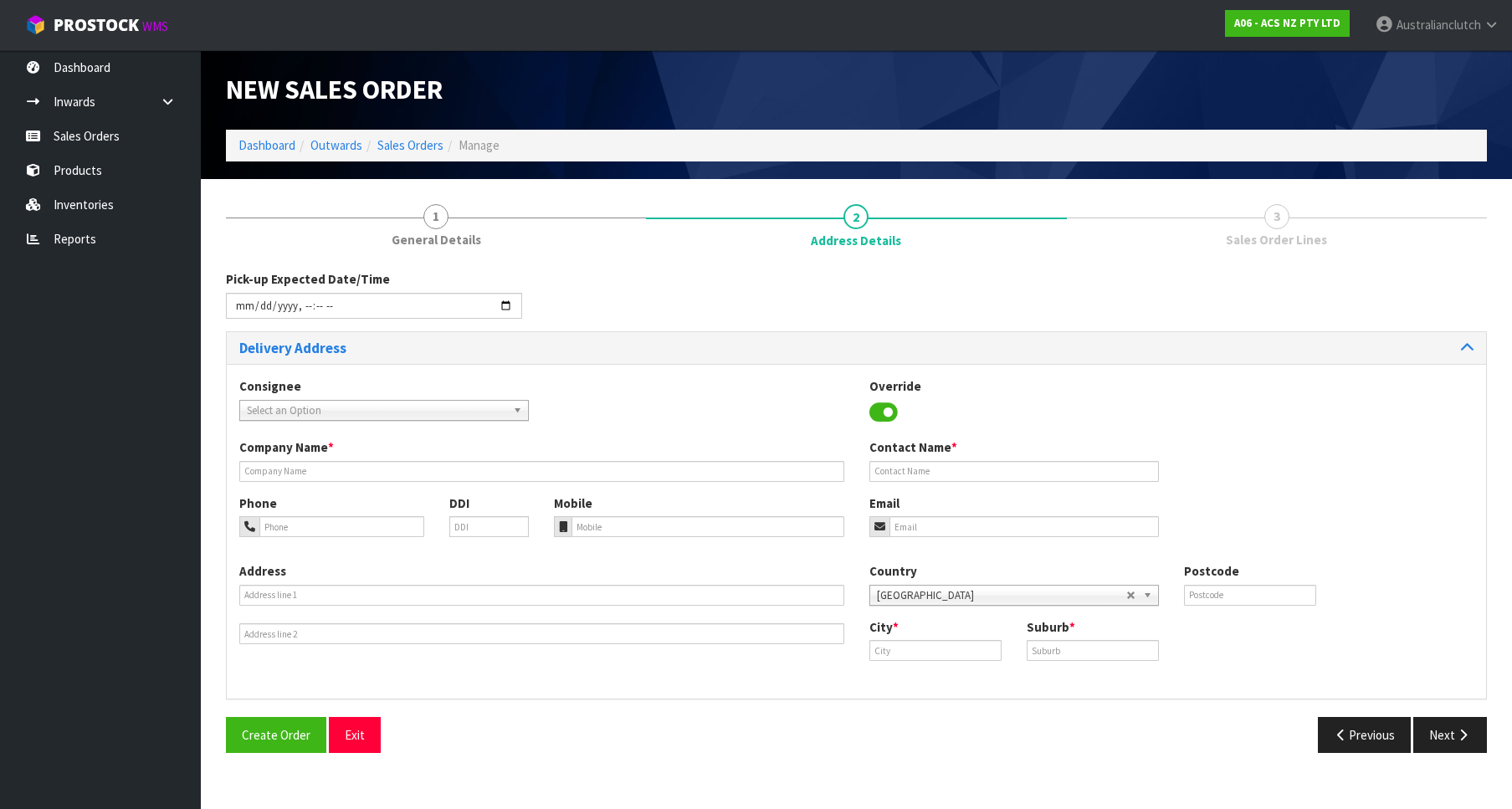
click at [339, 424] on div "Consignee 000001.BAY MECHANICS - BAY MECHANICS 000001A - BRAKE & TRANSMISSION N…" at bounding box center [857, 407] width 1260 height 61
click at [334, 420] on span "Select an Option" at bounding box center [377, 410] width 260 height 20
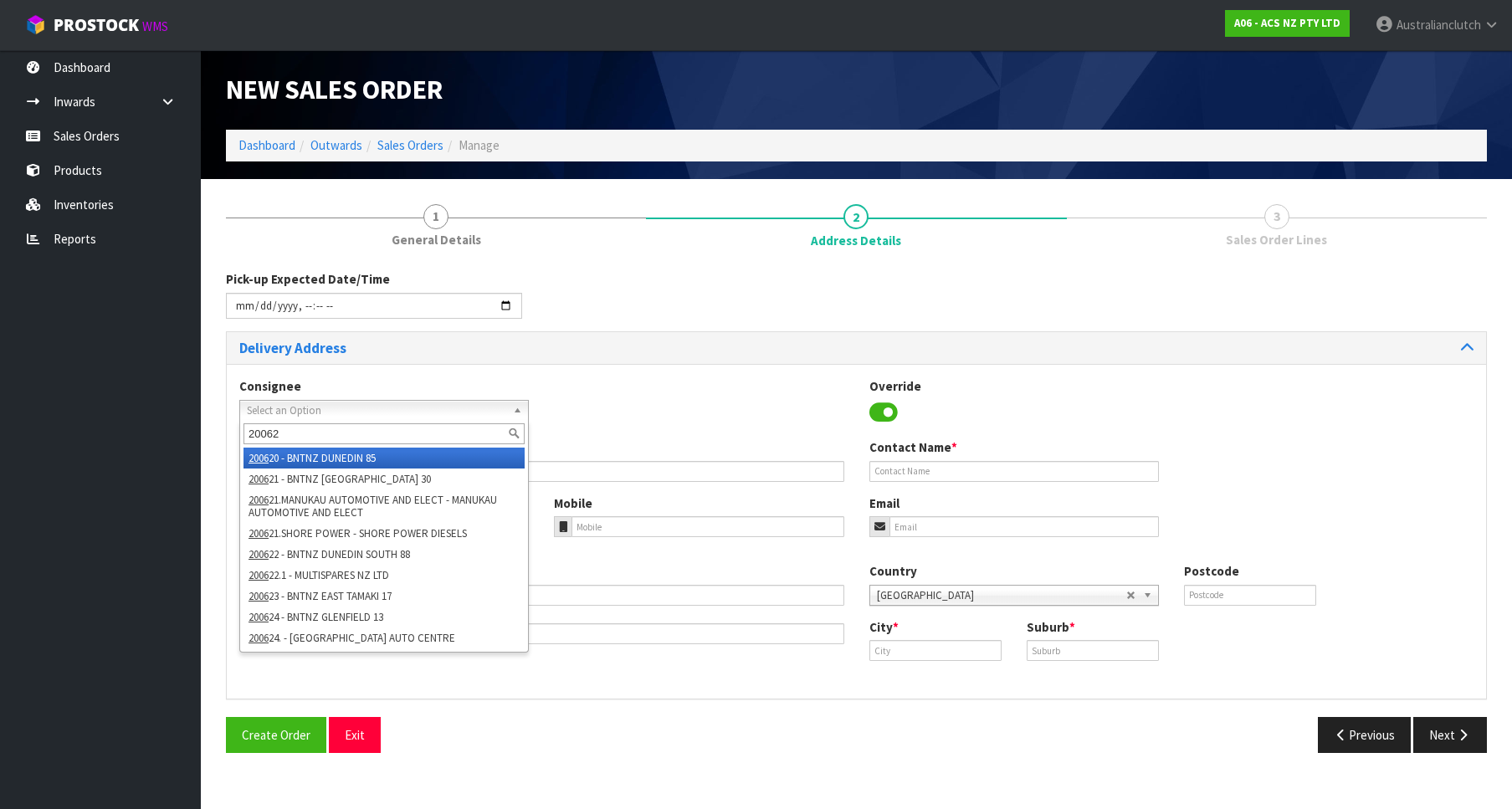
type input "200623"
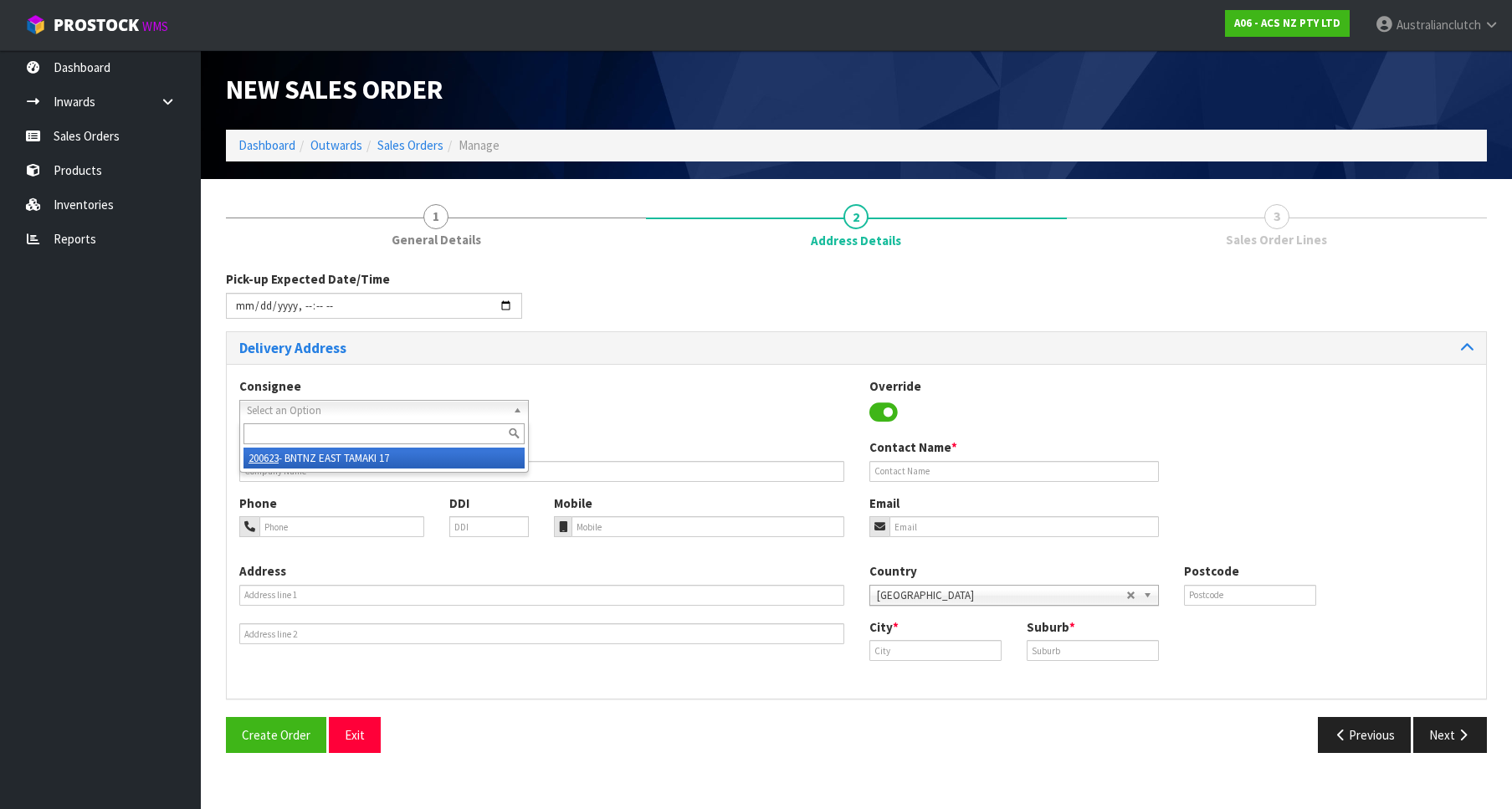
type input "BNTNZ EAST TAMAKI 17"
type input "[STREET_ADDRESS]"
type input "2013"
type input "[GEOGRAPHIC_DATA]"
type input "EAST TAMAKI"
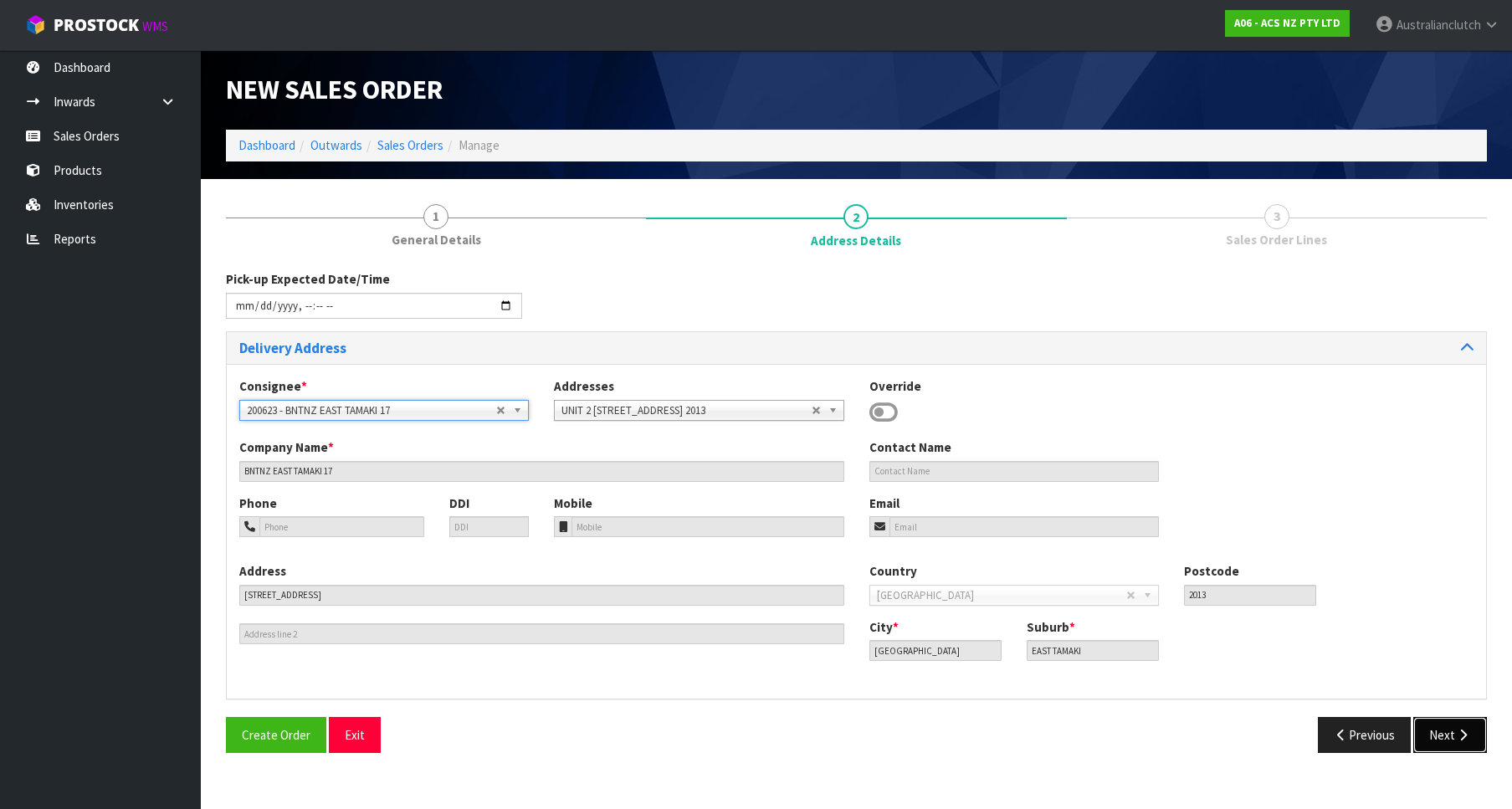
click at [1441, 722] on button "Next" at bounding box center [1450, 734] width 74 height 36
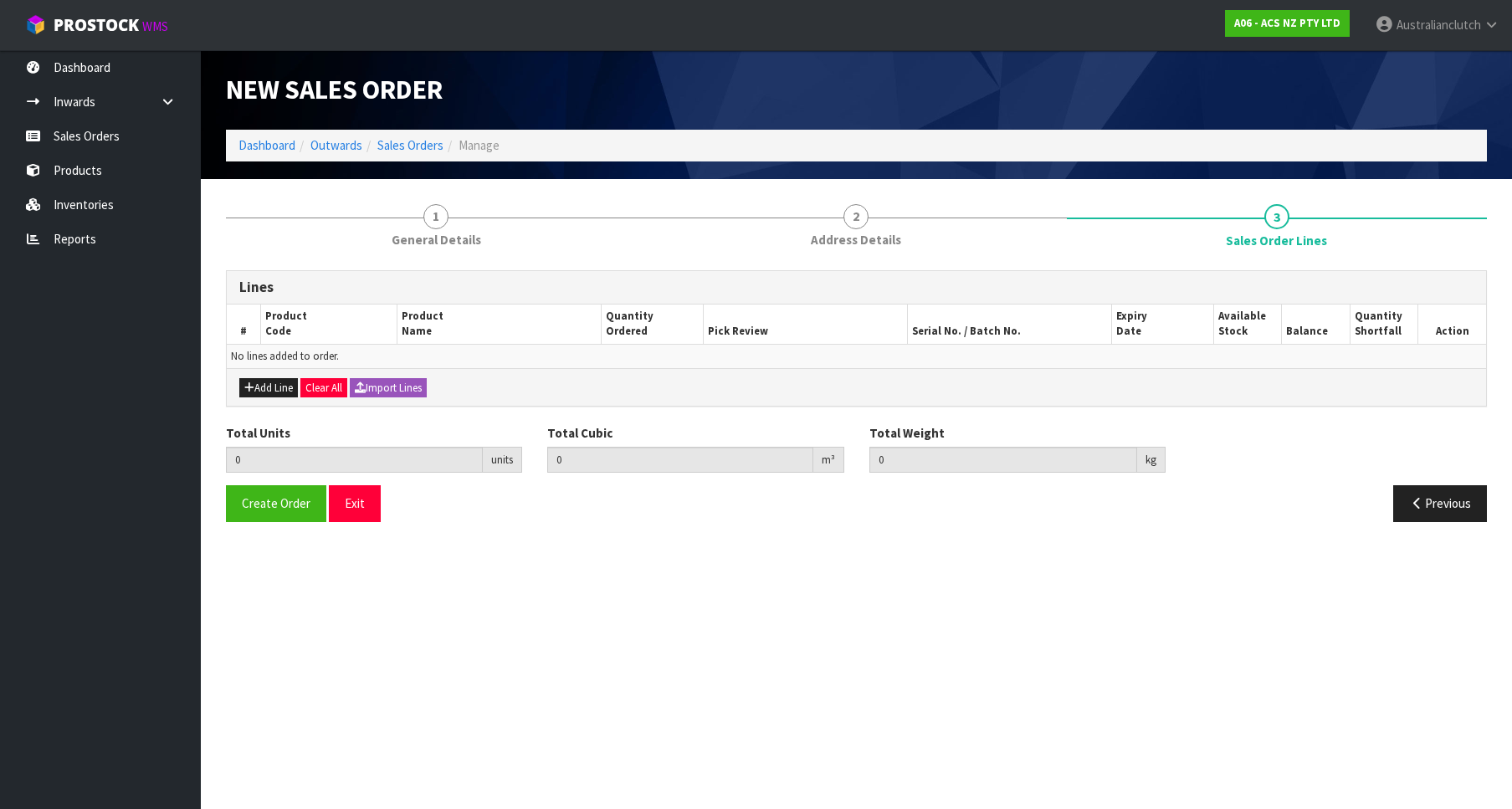
click at [255, 405] on div "Add Line Clear All Import Lines" at bounding box center [857, 387] width 1260 height 37
click at [279, 390] on button "Add Line" at bounding box center [268, 388] width 59 height 20
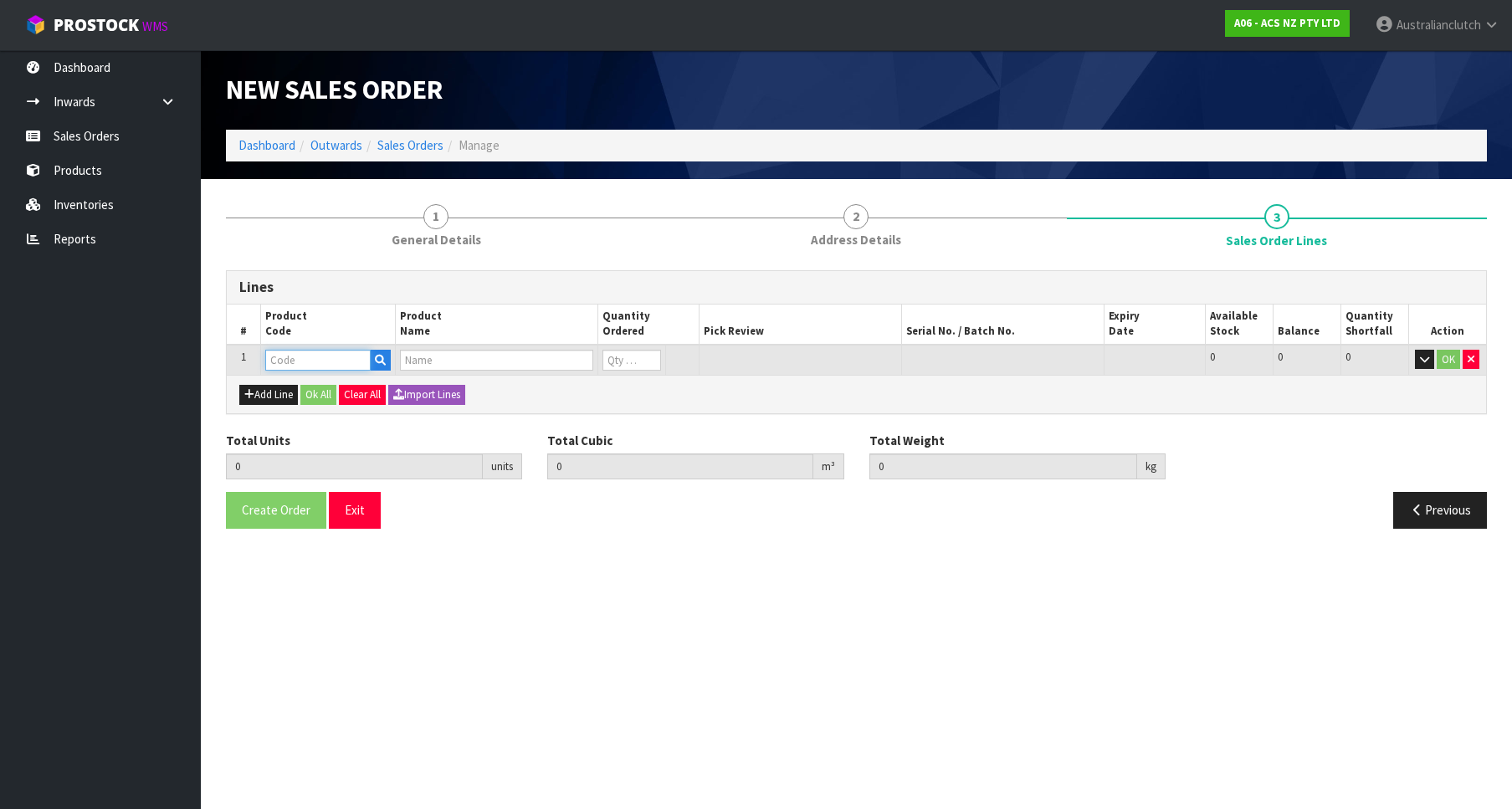
click at [300, 369] on input "text" at bounding box center [318, 360] width 106 height 21
paste input "MCDE003"
type input "MCDE003"
type input "1"
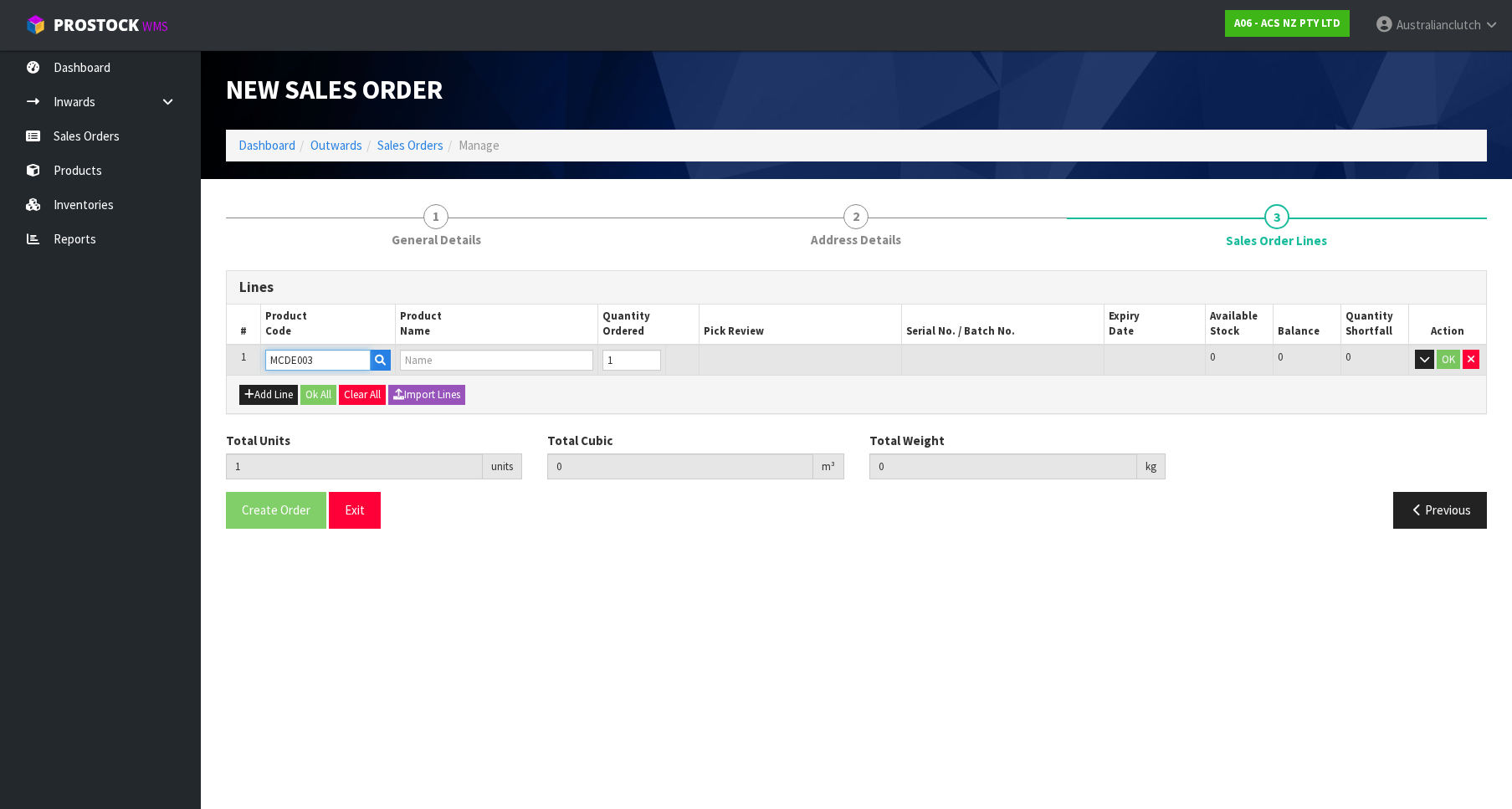
type input "0.002981"
type input "1"
type input "CLUTCH M/CYL DAEWOO"
type input "1"
click at [645, 360] on input "1" at bounding box center [632, 360] width 59 height 21
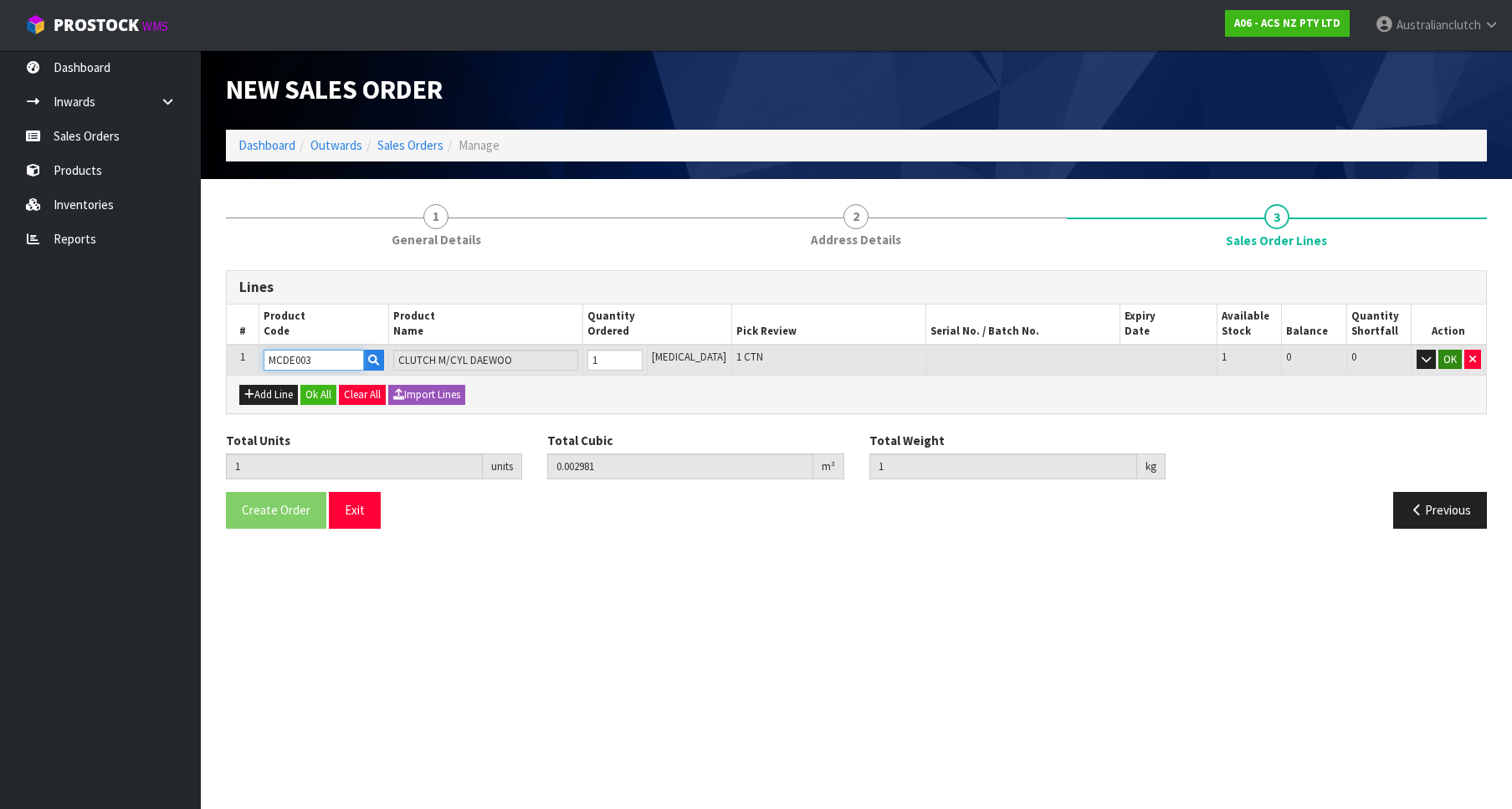
type input "MCDE003"
click at [1448, 367] on button "OK" at bounding box center [1449, 359] width 23 height 20
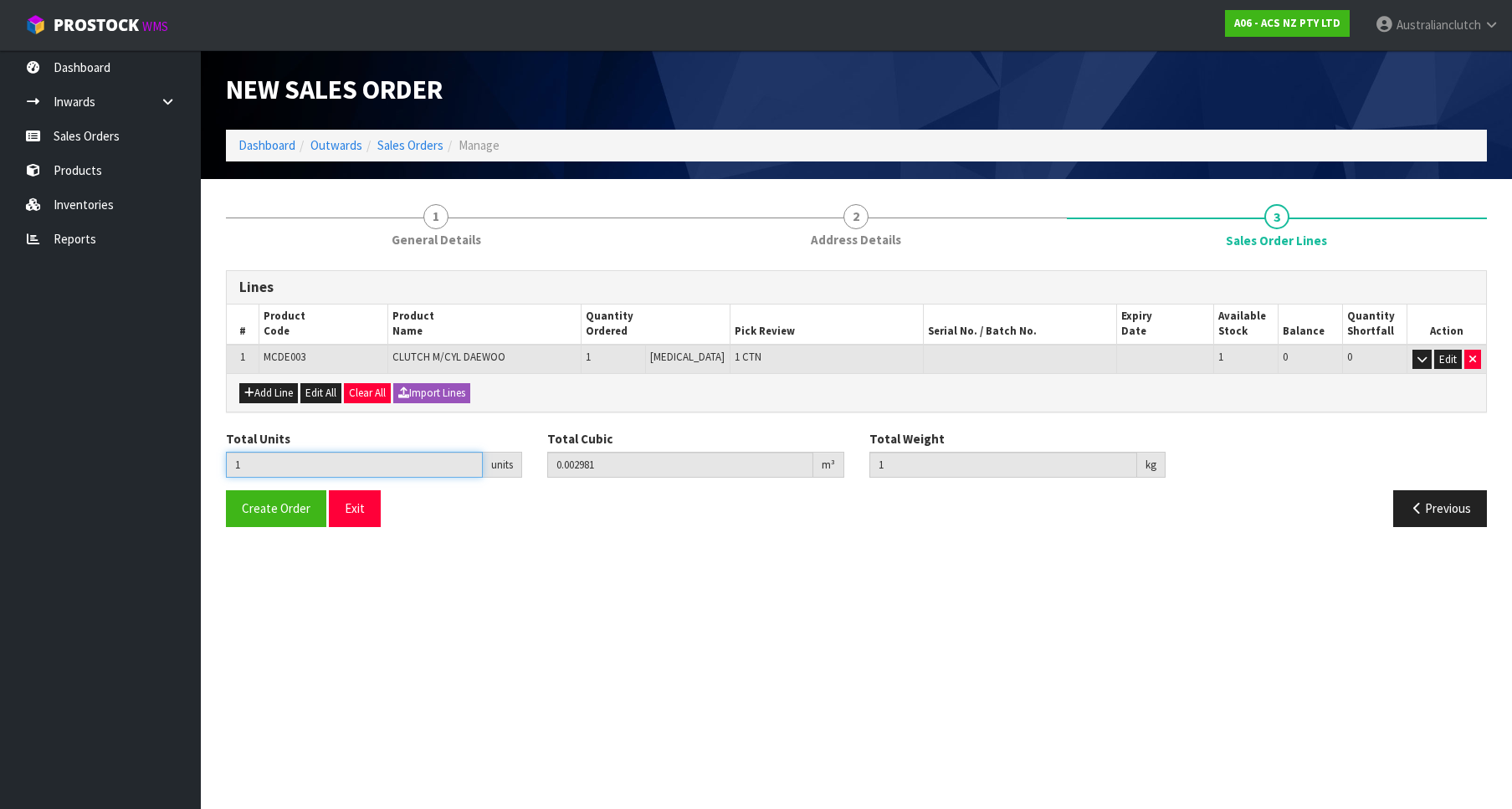
click at [266, 477] on input "1" at bounding box center [354, 465] width 257 height 26
click at [264, 495] on button "Create Order" at bounding box center [276, 508] width 100 height 36
